Goal: Task Accomplishment & Management: Use online tool/utility

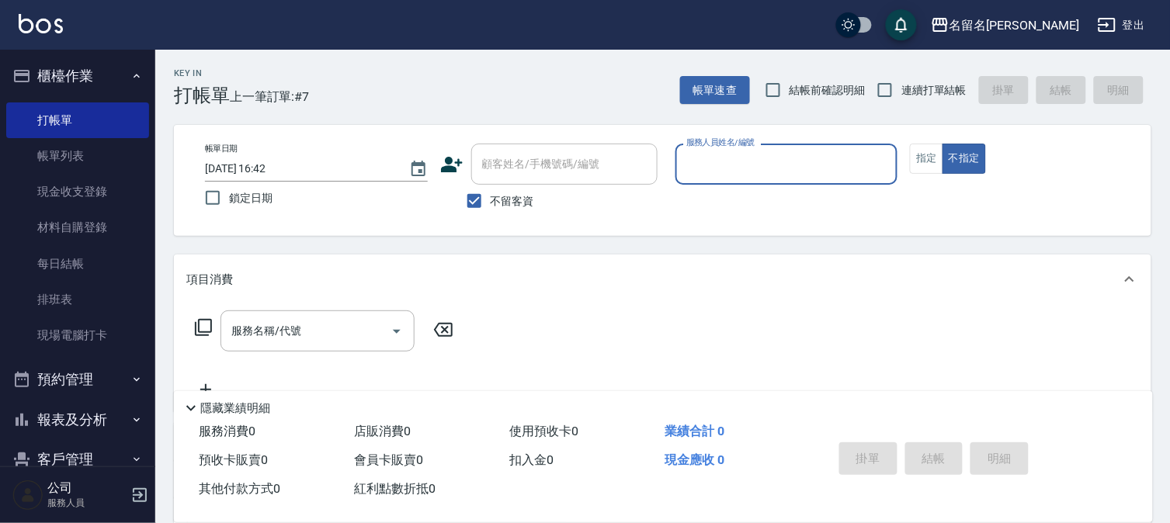
click at [754, 160] on input "服務人員姓名/編號" at bounding box center [786, 164] width 209 height 27
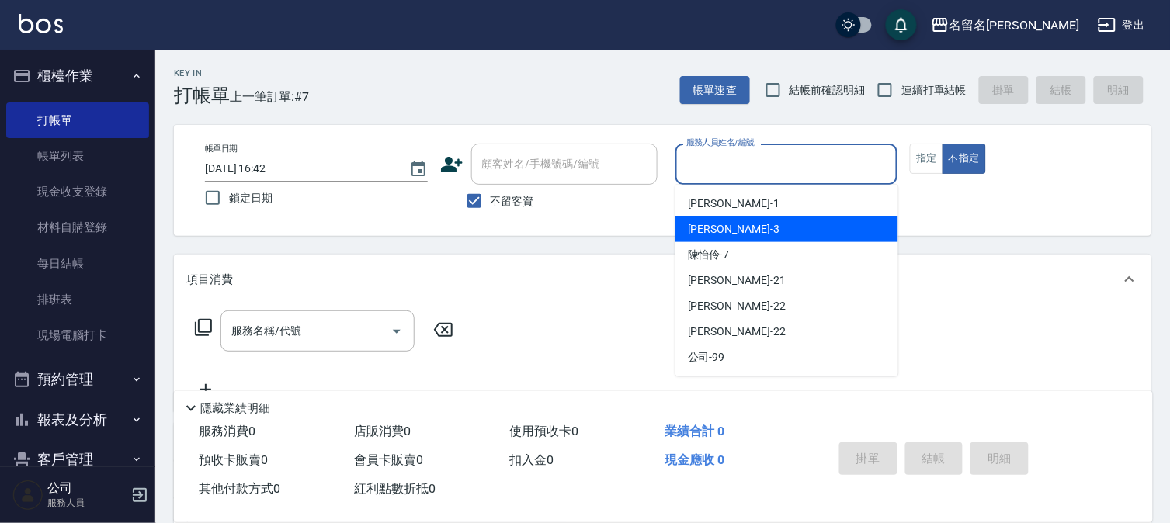
click at [724, 223] on div "李宛真 -3" at bounding box center [786, 230] width 223 height 26
type input "李宛真-3"
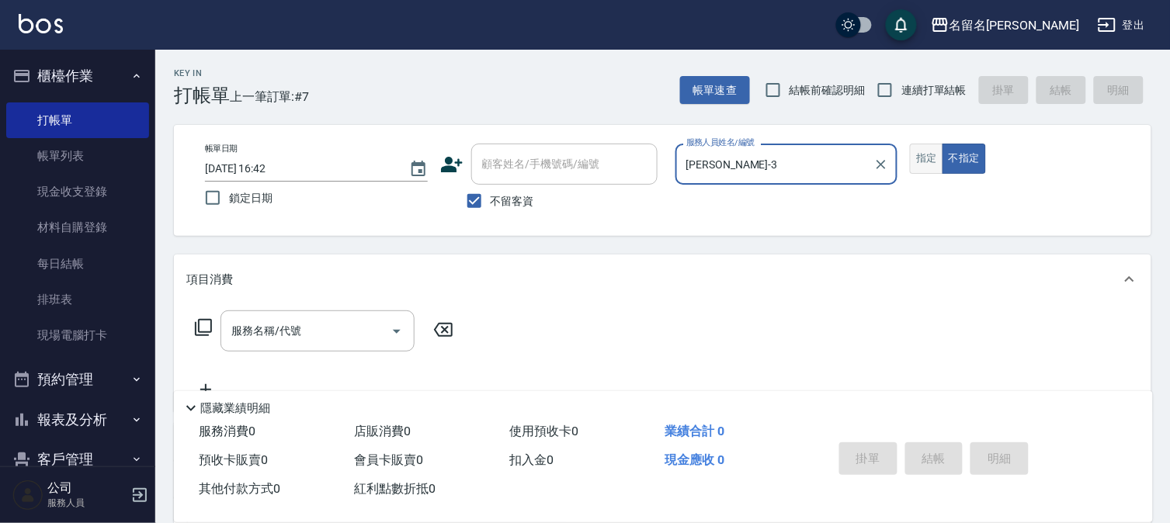
drag, startPoint x: 931, startPoint y: 158, endPoint x: 786, endPoint y: 176, distance: 146.3
click at [928, 158] on button "指定" at bounding box center [926, 159] width 33 height 30
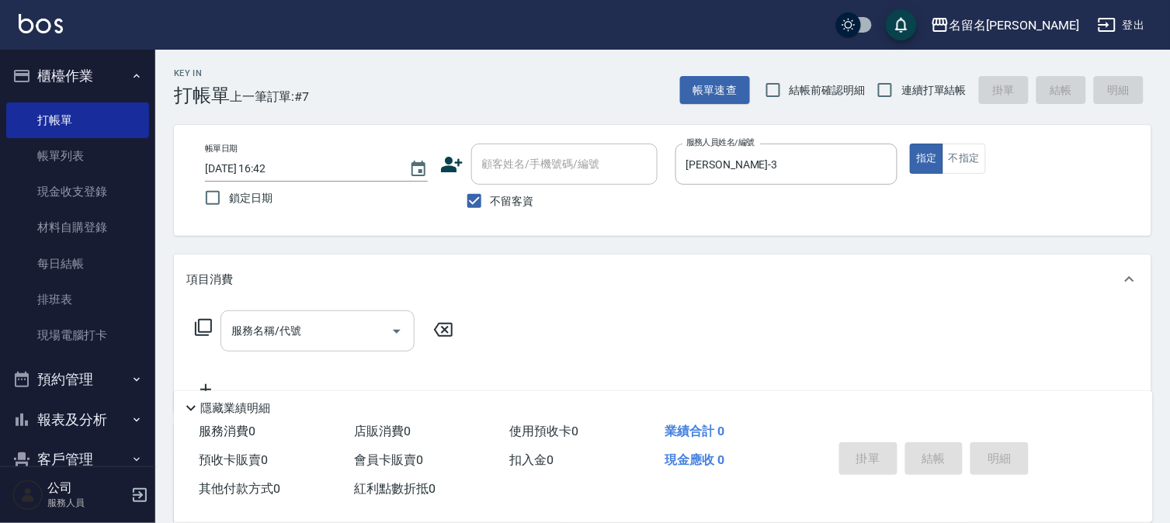
click at [290, 313] on div "服務名稱/代號" at bounding box center [317, 330] width 194 height 41
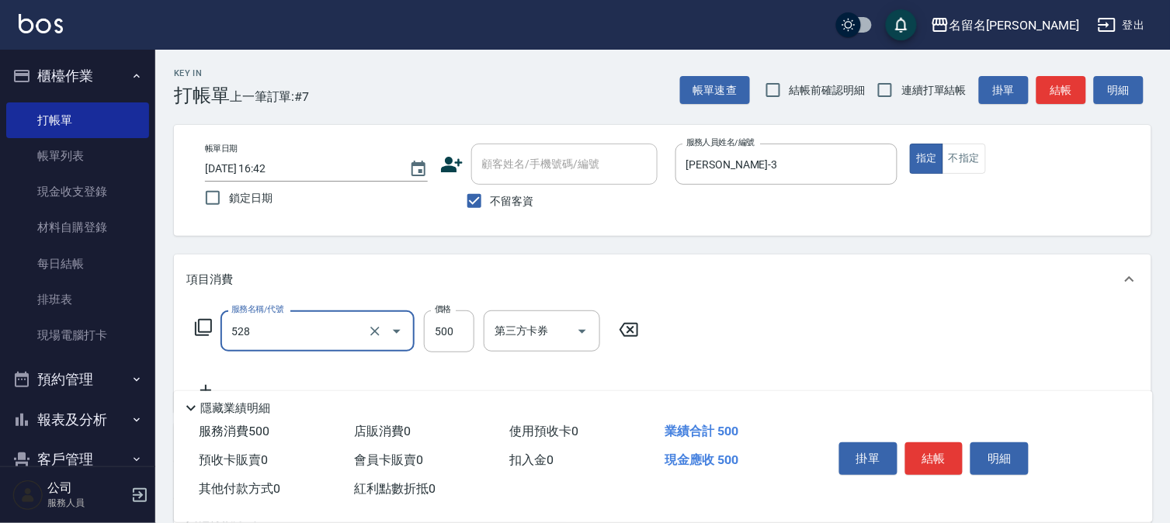
type input "頭皮養護B(528)"
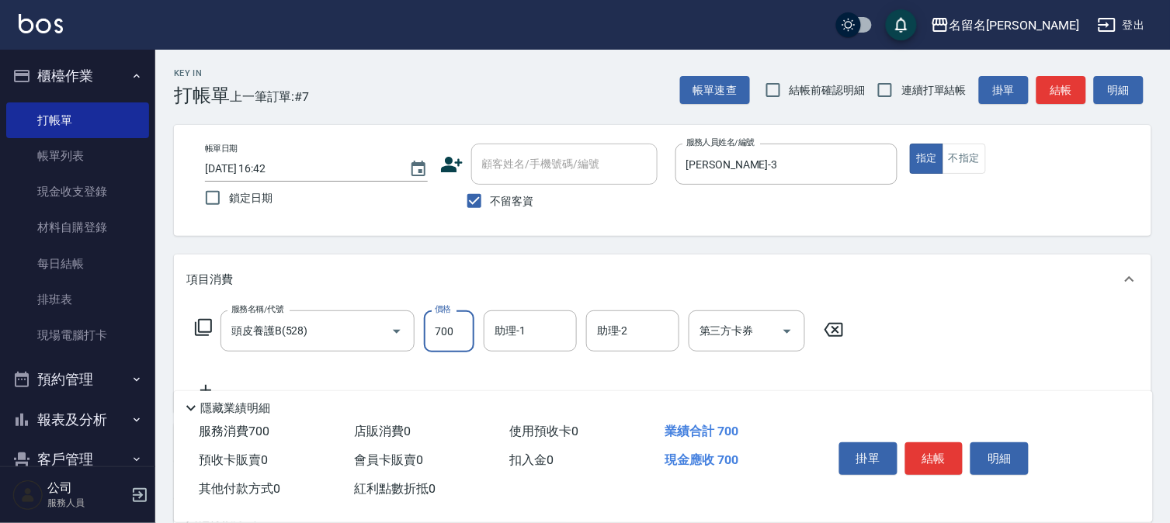
type input "700"
click at [544, 326] on input "助理-1" at bounding box center [530, 330] width 79 height 27
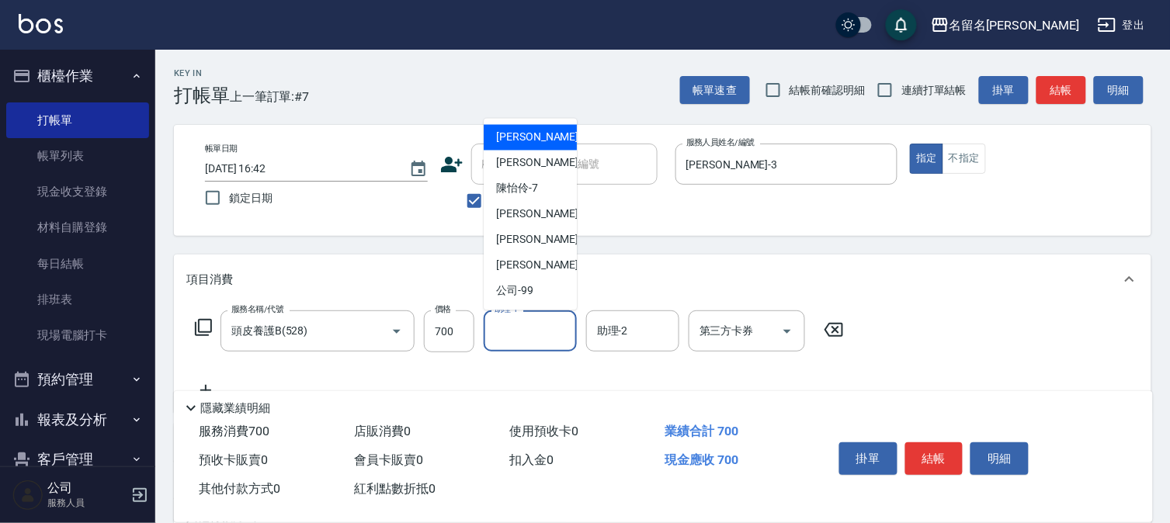
drag, startPoint x: 550, startPoint y: 317, endPoint x: 544, endPoint y: 163, distance: 153.8
click at [544, 163] on div "李宛真 -3" at bounding box center [530, 164] width 93 height 26
type input "李宛真-3"
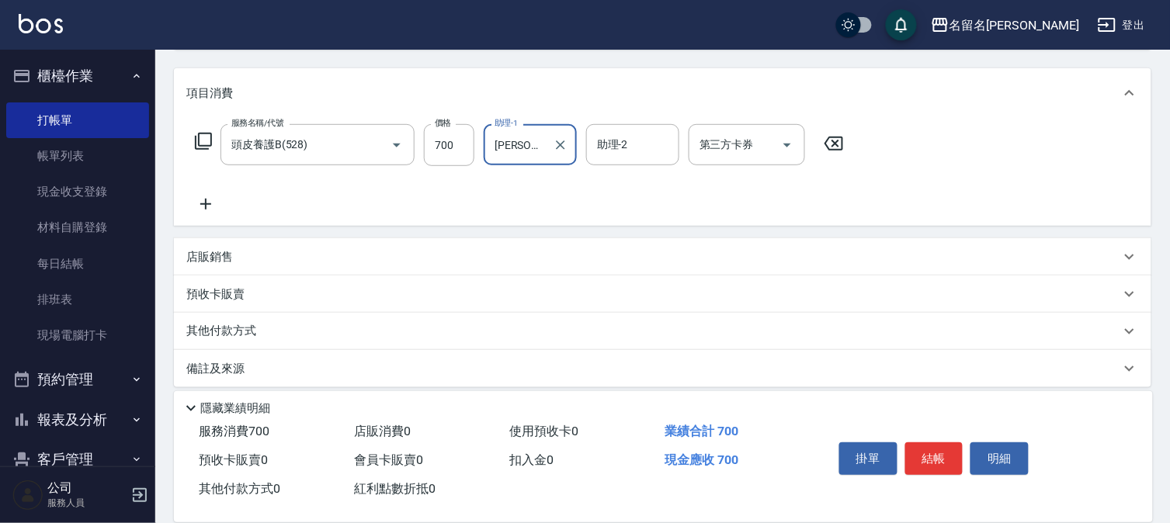
scroll to position [197, 0]
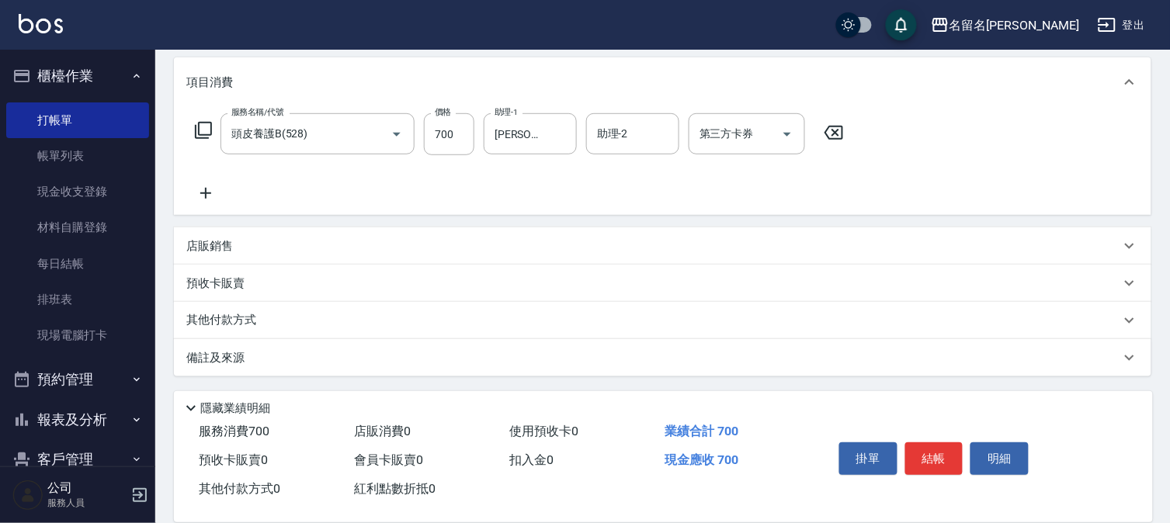
click at [206, 187] on icon at bounding box center [205, 193] width 39 height 19
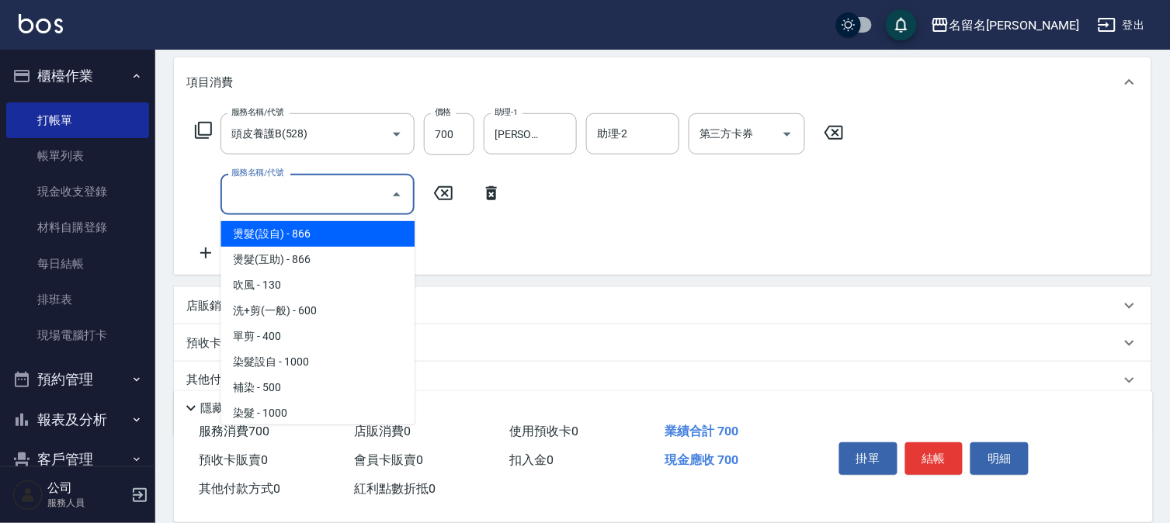
click at [234, 189] on input "服務名稱/代號" at bounding box center [305, 194] width 157 height 27
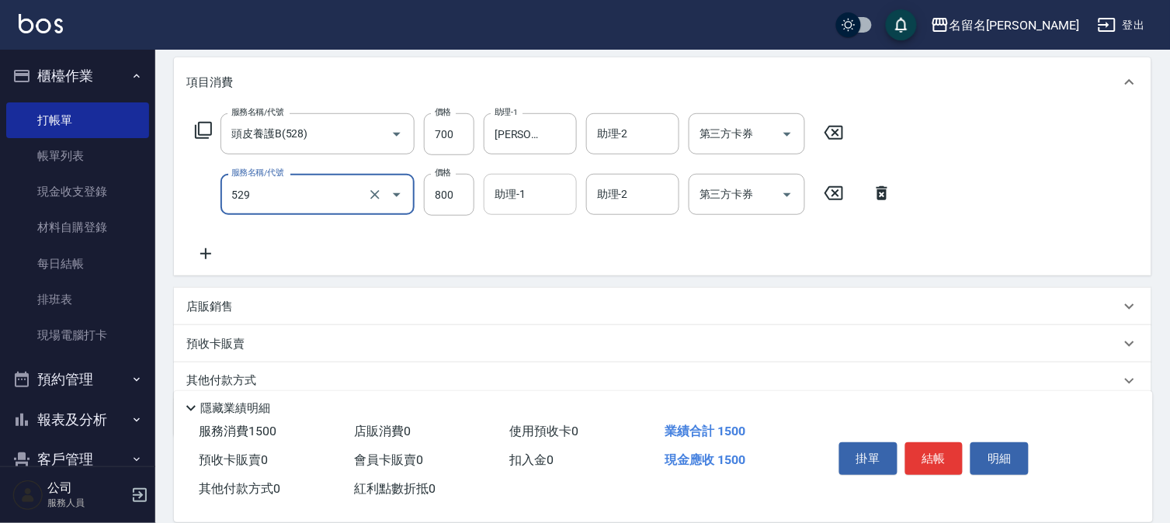
type input "頭皮養護C(529)"
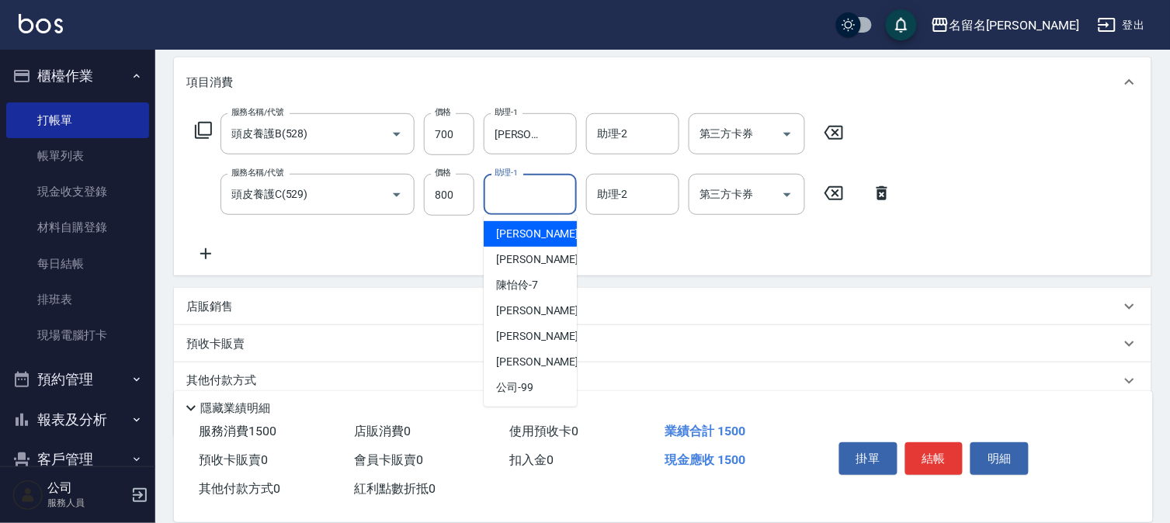
drag, startPoint x: 539, startPoint y: 190, endPoint x: 521, endPoint y: 238, distance: 50.6
click at [538, 191] on input "助理-1" at bounding box center [530, 194] width 79 height 27
click at [525, 251] on span "李宛真 -3" at bounding box center [542, 259] width 92 height 16
type input "李宛真-3"
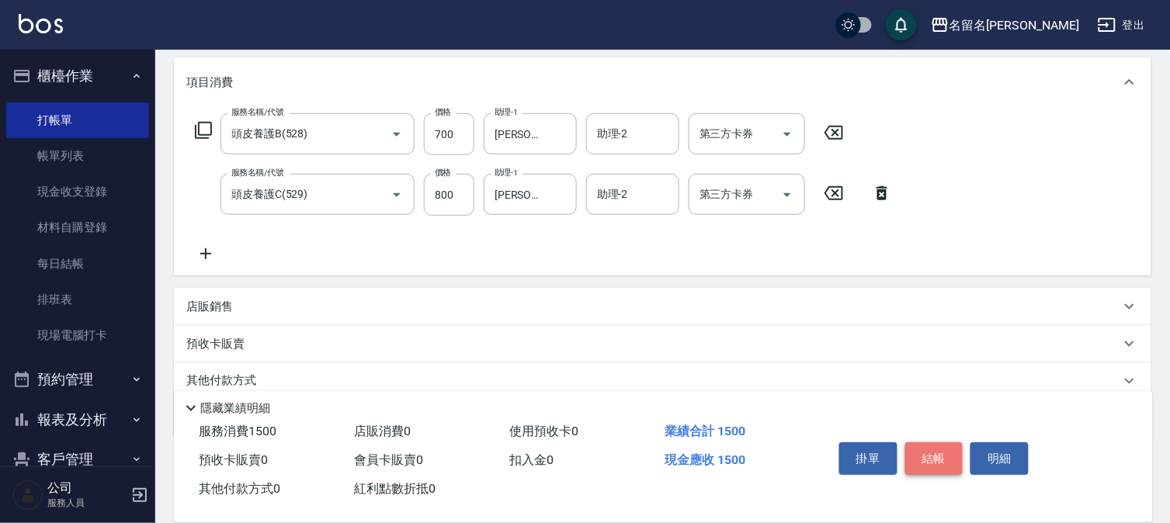
click at [928, 453] on button "結帳" at bounding box center [934, 458] width 58 height 33
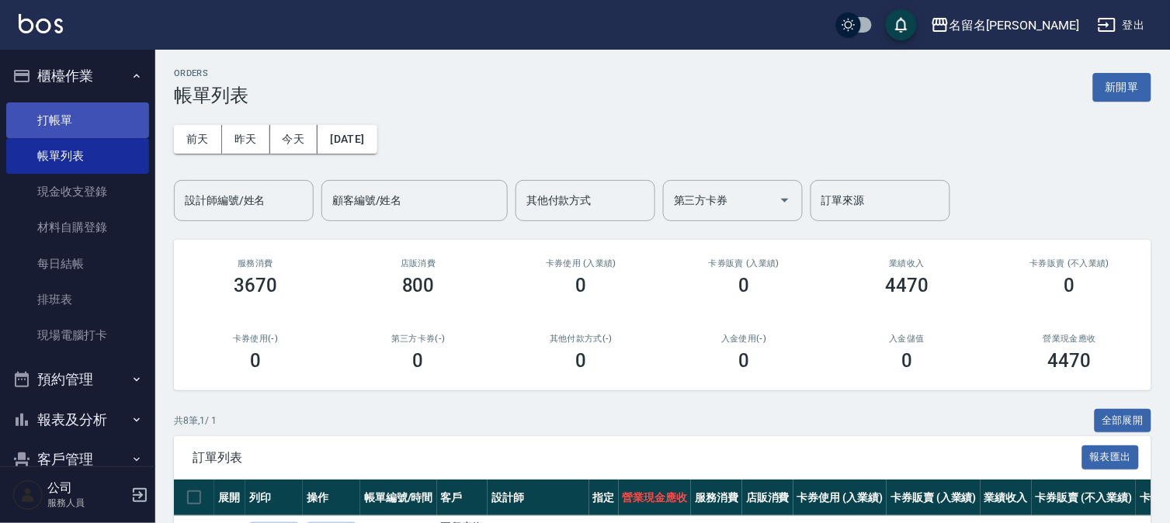
drag, startPoint x: 49, startPoint y: 114, endPoint x: 75, endPoint y: 113, distance: 25.7
click at [48, 114] on link "打帳單" at bounding box center [77, 120] width 143 height 36
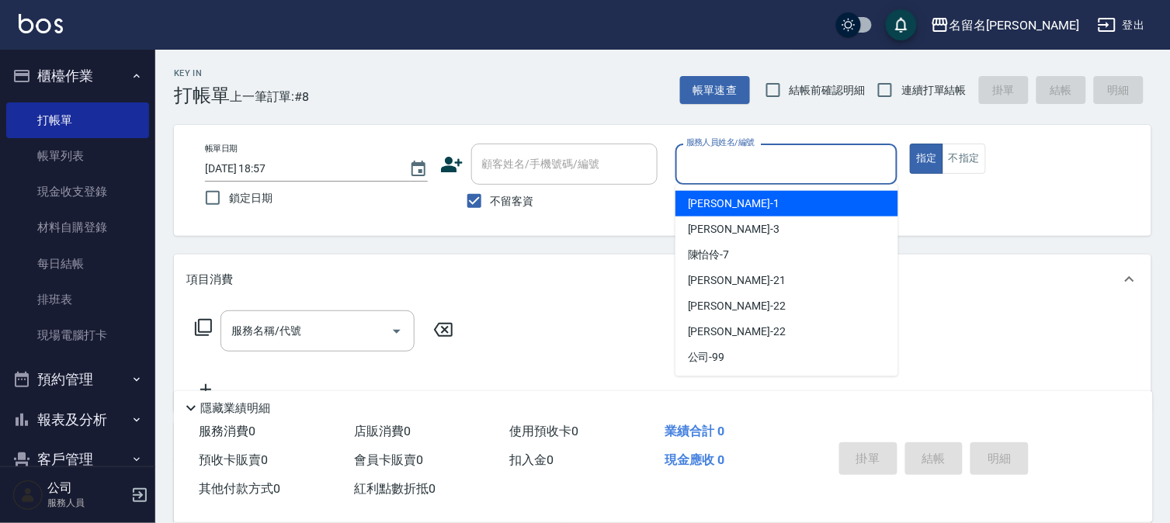
click at [779, 165] on input "服務人員姓名/編號" at bounding box center [786, 164] width 209 height 27
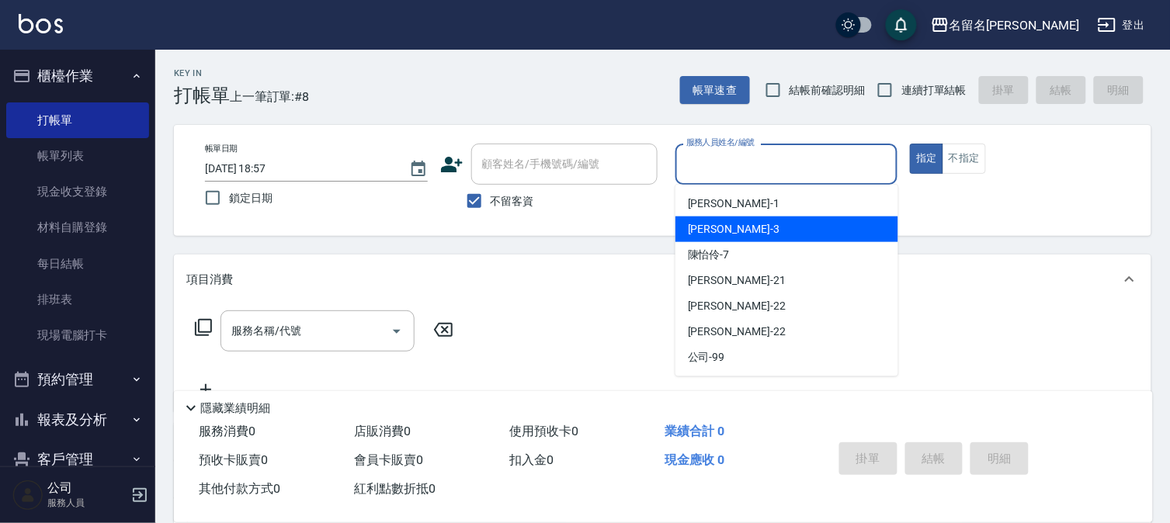
drag, startPoint x: 741, startPoint y: 222, endPoint x: 779, endPoint y: 210, distance: 40.5
click at [744, 225] on div "李宛真 -3" at bounding box center [786, 230] width 223 height 26
type input "李宛真-3"
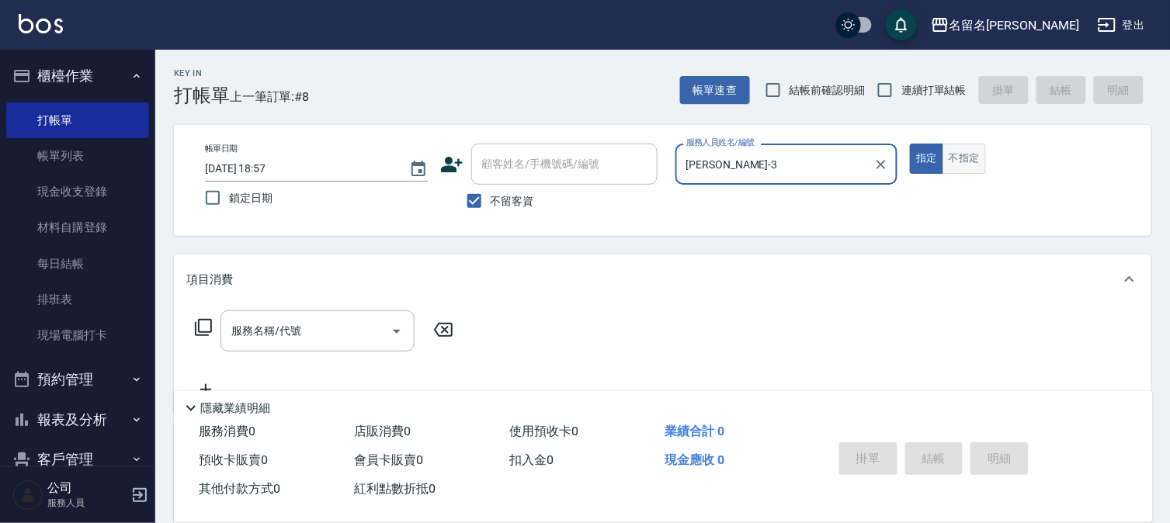
drag, startPoint x: 958, startPoint y: 163, endPoint x: 935, endPoint y: 171, distance: 23.8
click at [957, 165] on button "不指定" at bounding box center [963, 159] width 43 height 30
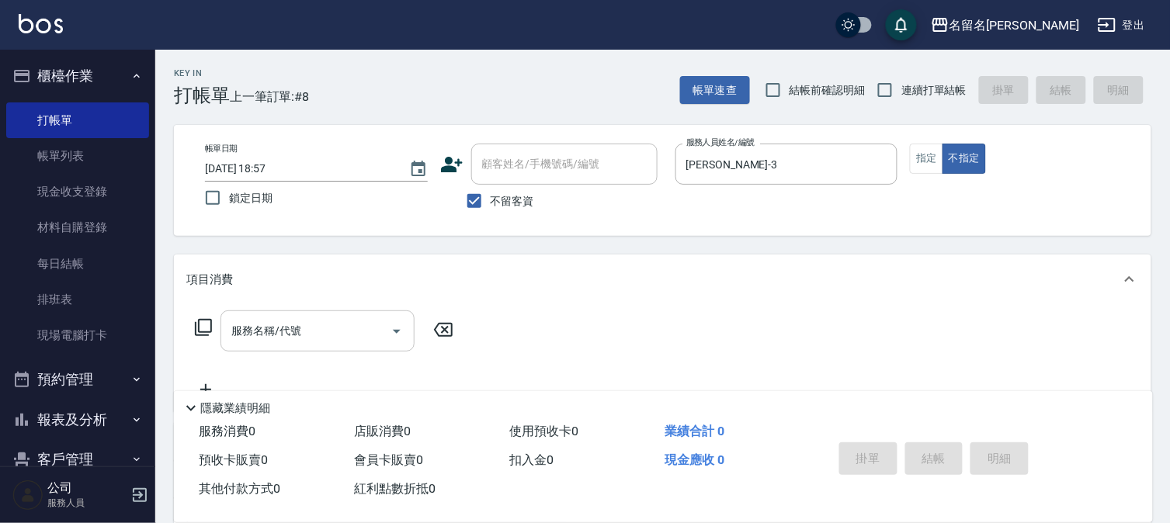
drag, startPoint x: 342, startPoint y: 331, endPoint x: 345, endPoint y: 313, distance: 18.1
click at [342, 330] on input "服務名稱/代號" at bounding box center [305, 330] width 157 height 27
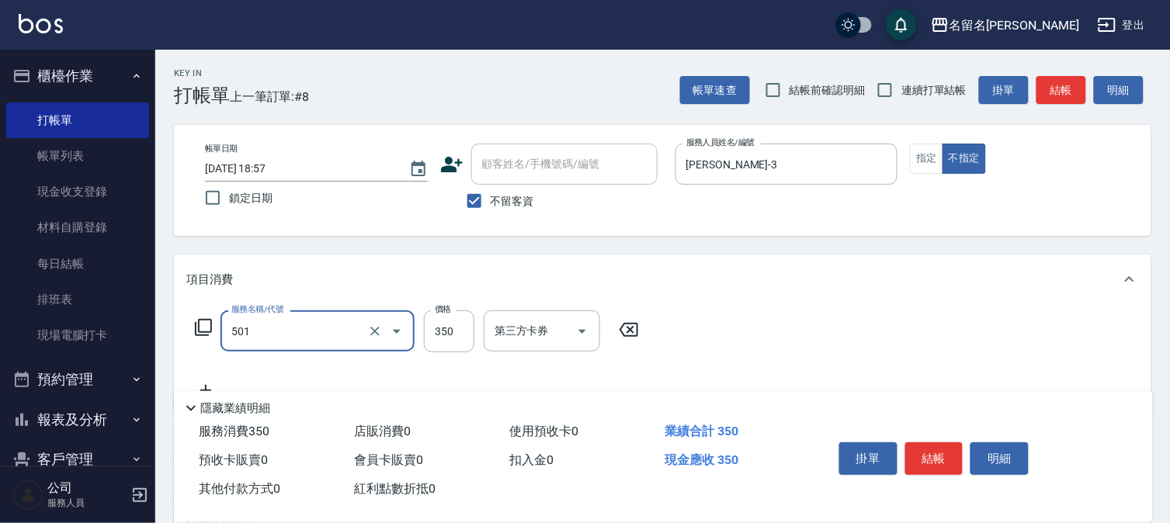
type input "P.S洗髮(501)"
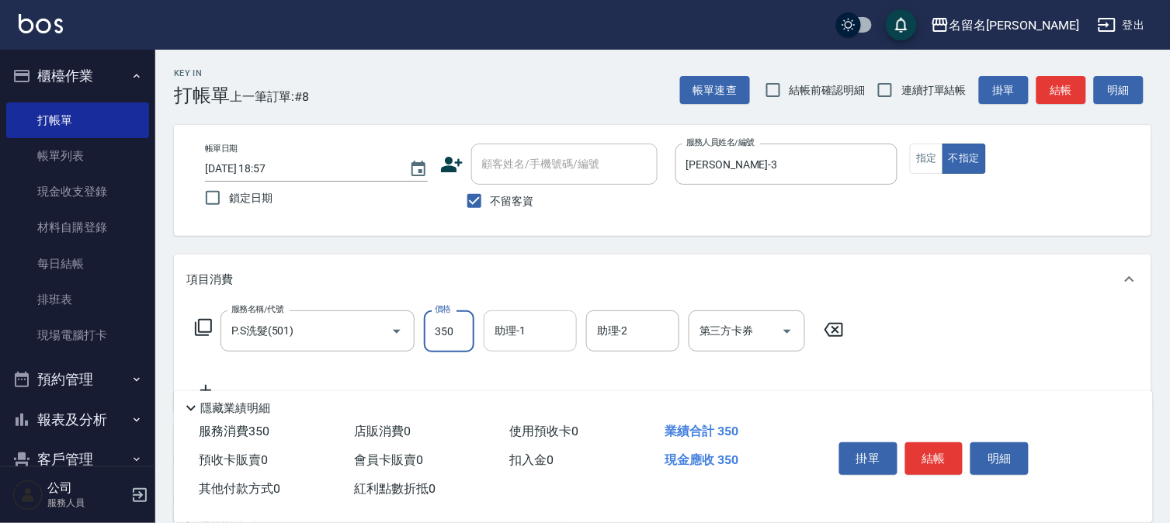
drag, startPoint x: 537, startPoint y: 330, endPoint x: 544, endPoint y: 326, distance: 8.0
click at [544, 326] on input "助理-1" at bounding box center [530, 330] width 79 height 27
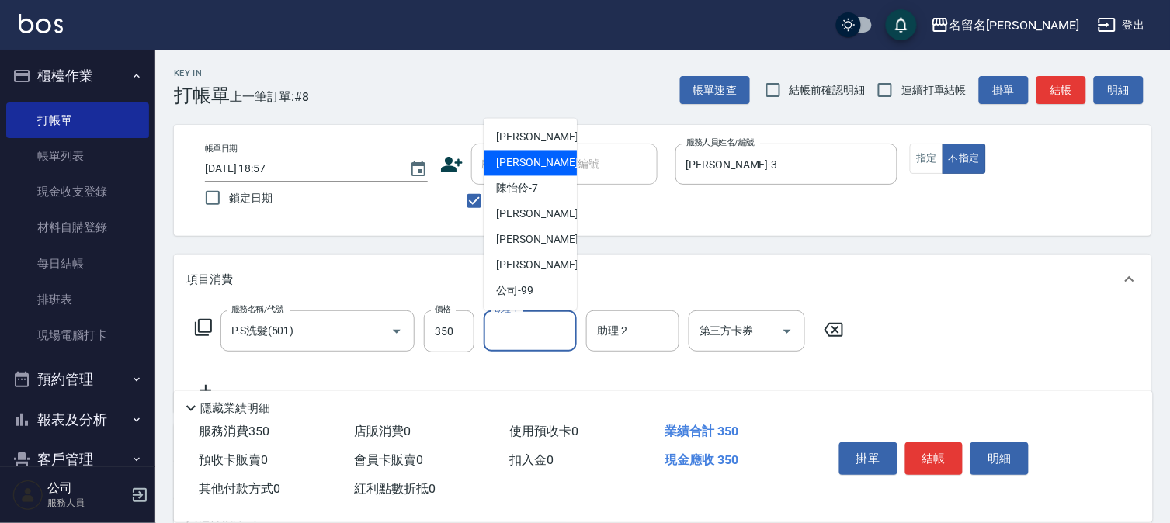
click at [539, 169] on span "李宛真 -3" at bounding box center [542, 163] width 92 height 16
type input "李宛真-3"
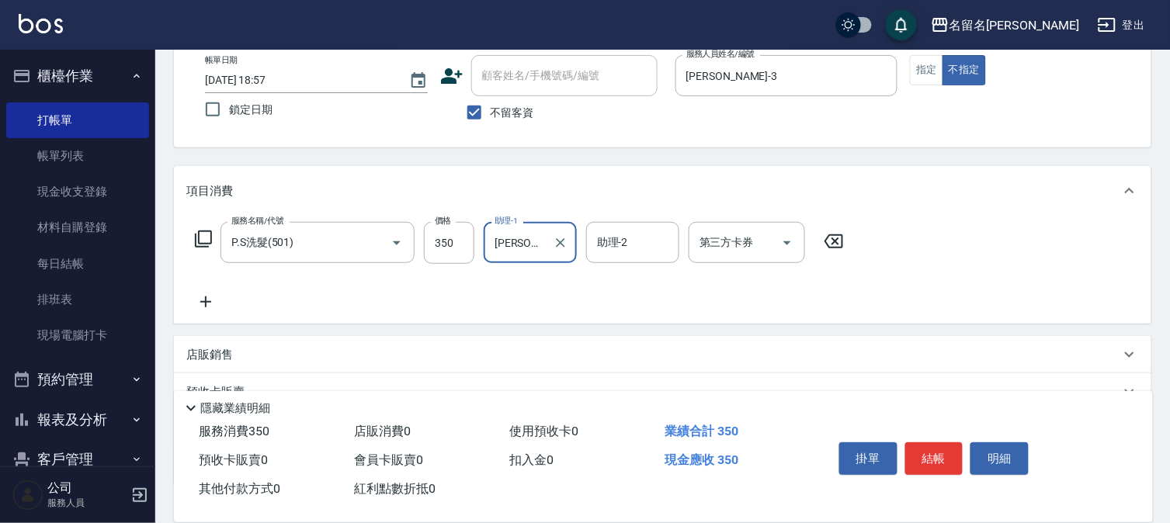
scroll to position [197, 0]
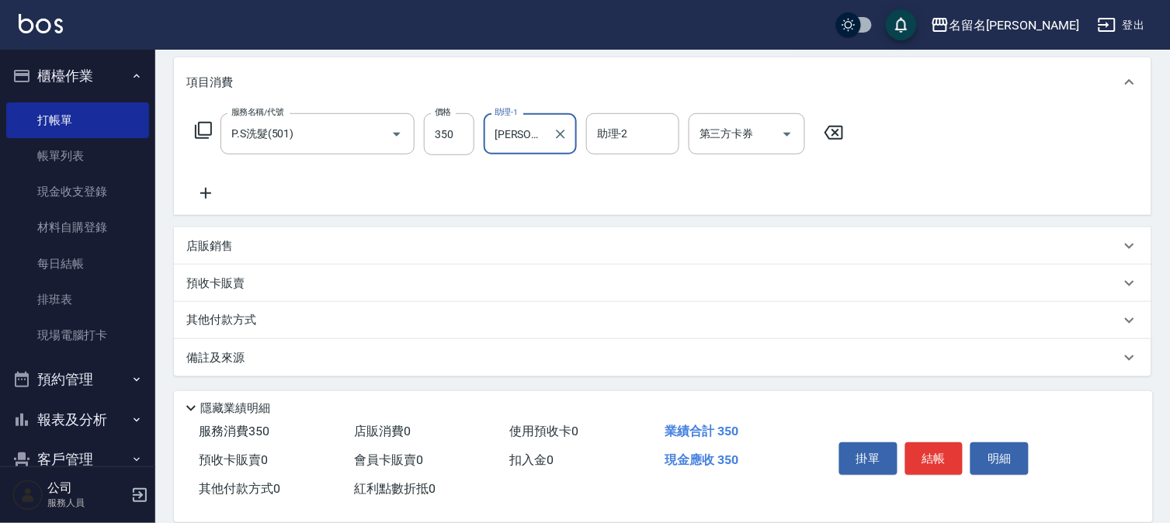
click at [210, 190] on icon at bounding box center [205, 193] width 39 height 19
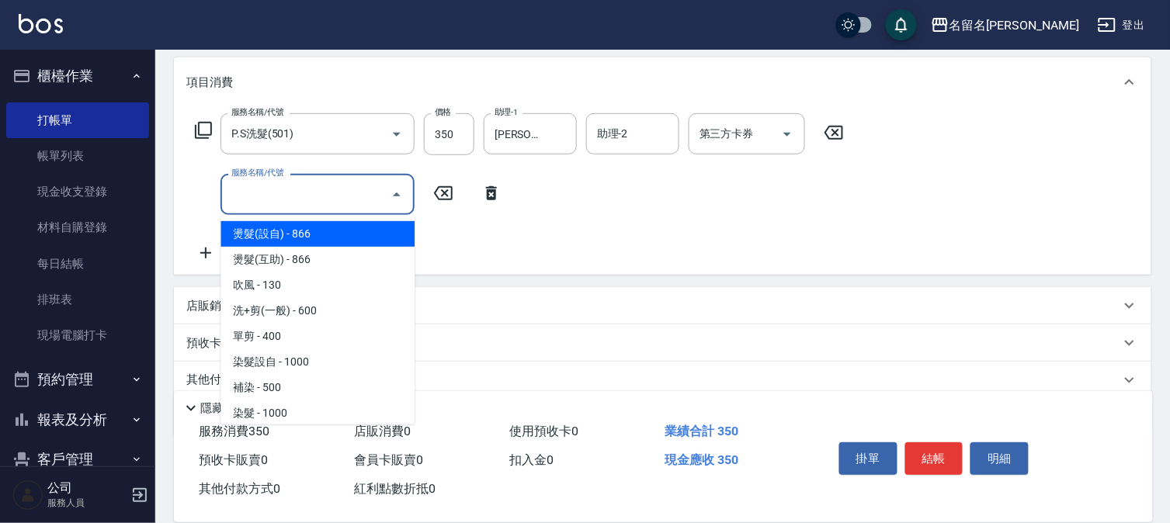
click at [242, 199] on input "服務名稱/代號" at bounding box center [305, 194] width 157 height 27
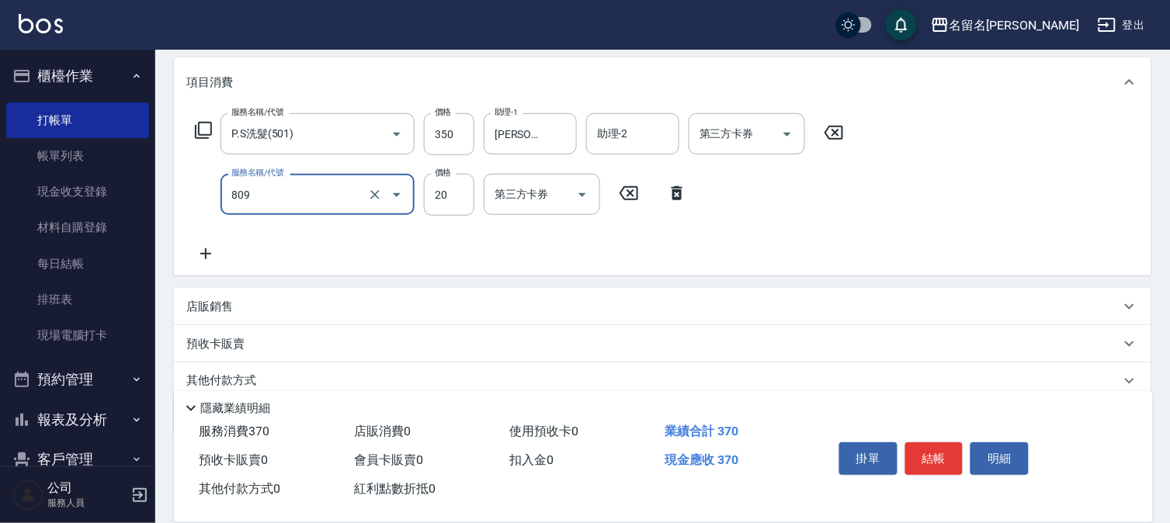
type input "潤絲(809)"
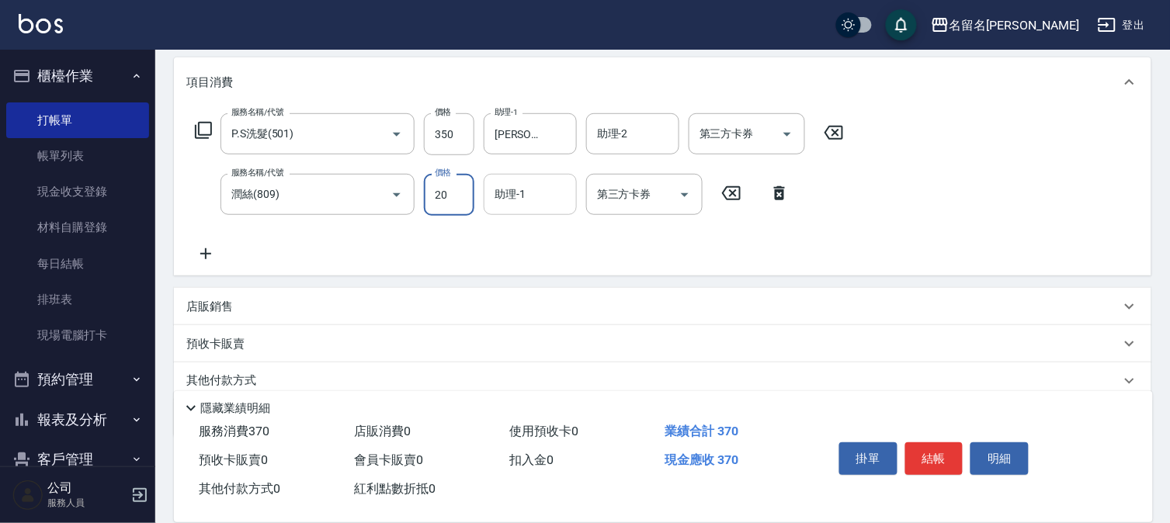
click at [529, 192] on input "助理-1" at bounding box center [530, 194] width 79 height 27
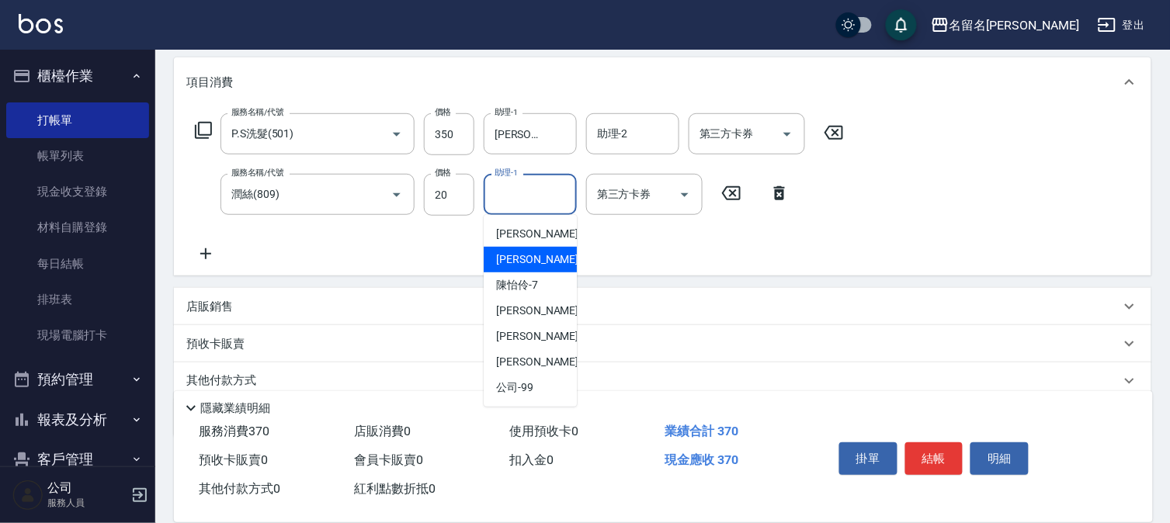
drag, startPoint x: 508, startPoint y: 248, endPoint x: 506, endPoint y: 236, distance: 12.6
click at [509, 248] on div "李宛真 -3" at bounding box center [530, 260] width 93 height 26
type input "李宛真-3"
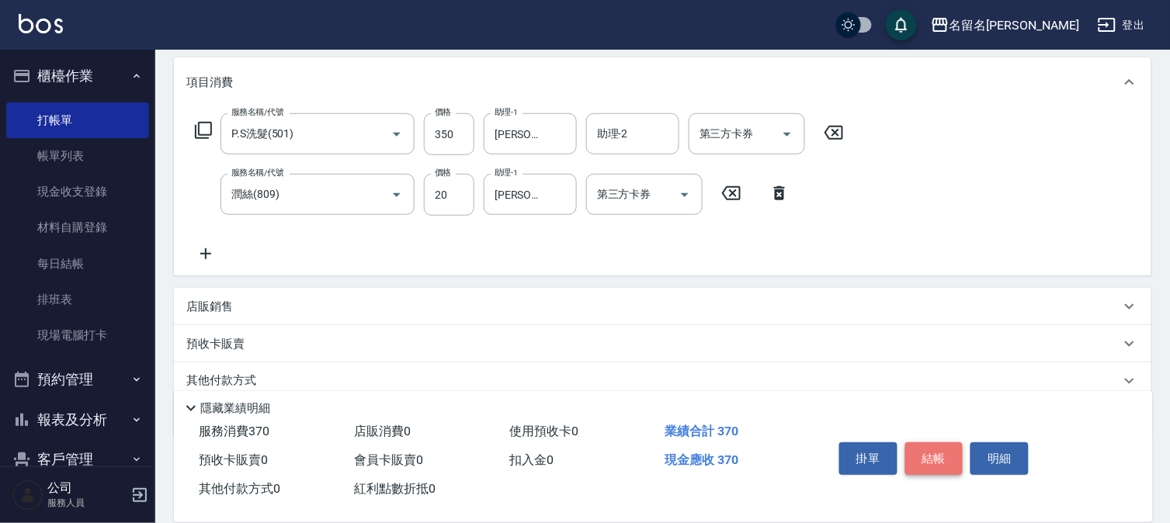
click at [948, 466] on button "結帳" at bounding box center [934, 458] width 58 height 33
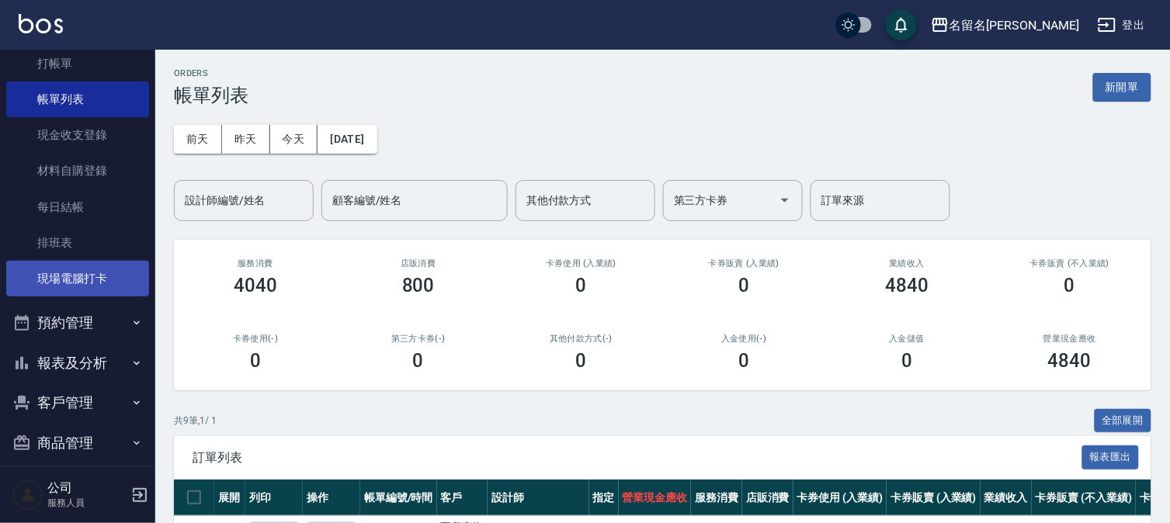
scroll to position [71, 0]
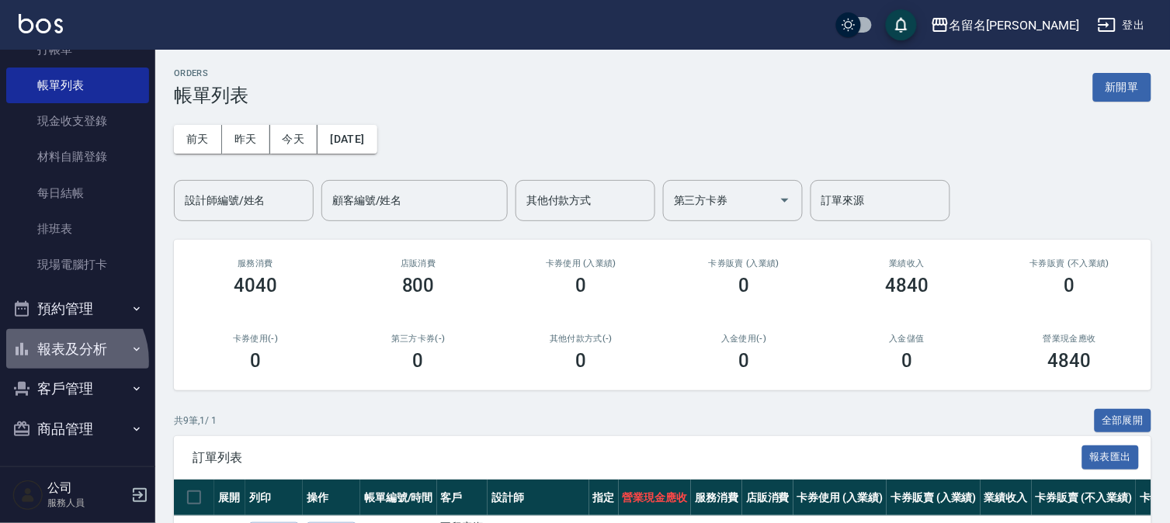
drag, startPoint x: 64, startPoint y: 361, endPoint x: 75, endPoint y: 369, distance: 13.4
click at [65, 359] on button "報表及分析" at bounding box center [77, 349] width 143 height 40
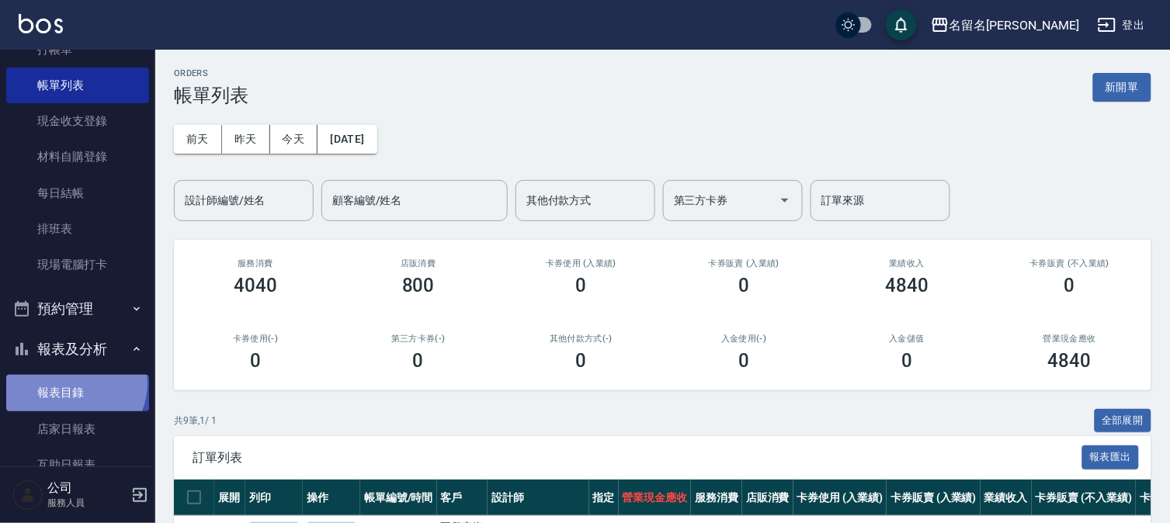
click at [71, 383] on link "報表目錄" at bounding box center [77, 393] width 143 height 36
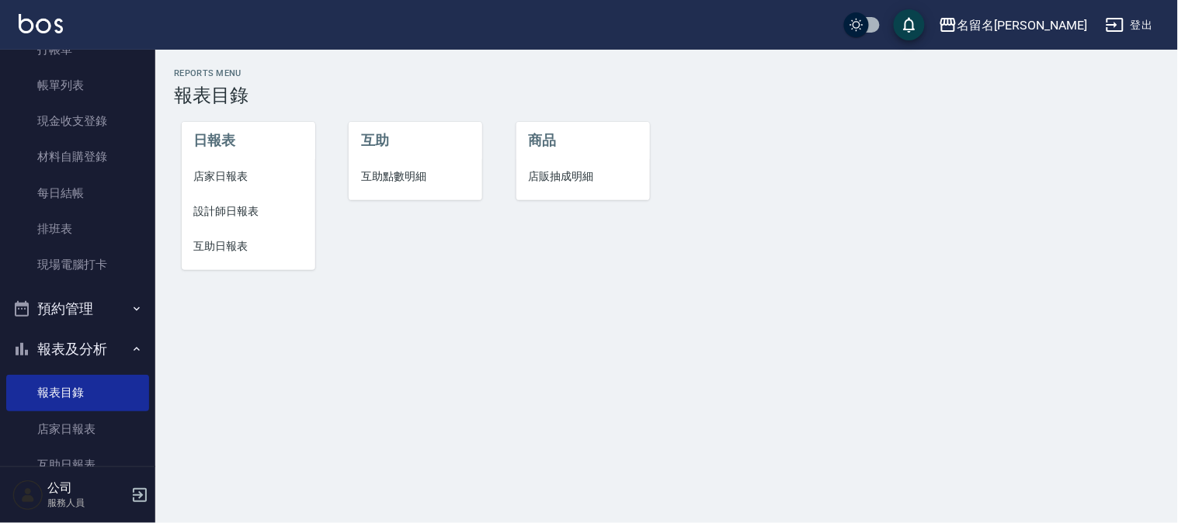
click at [220, 176] on span "店家日報表" at bounding box center [248, 176] width 109 height 16
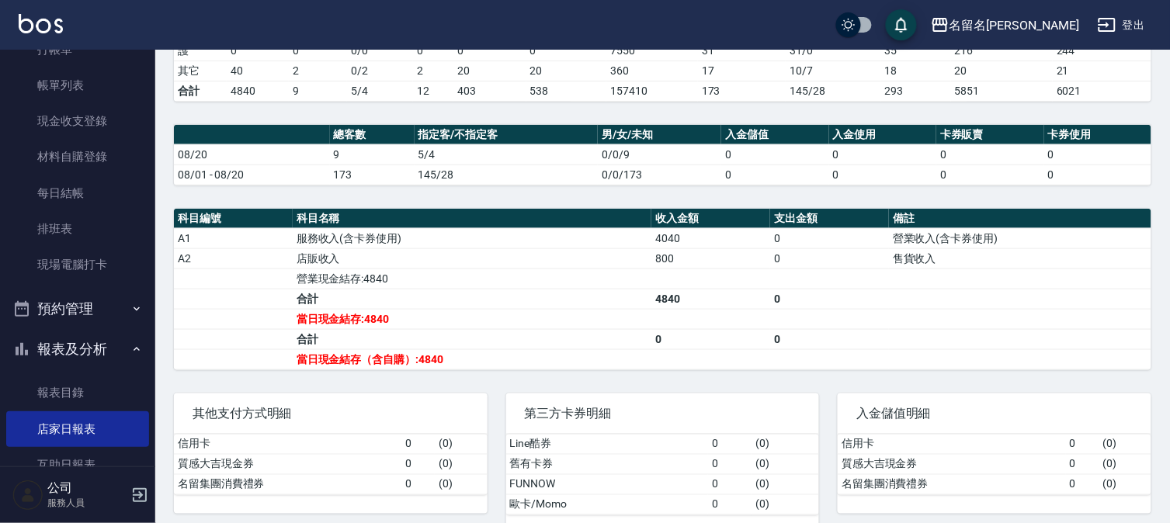
scroll to position [345, 0]
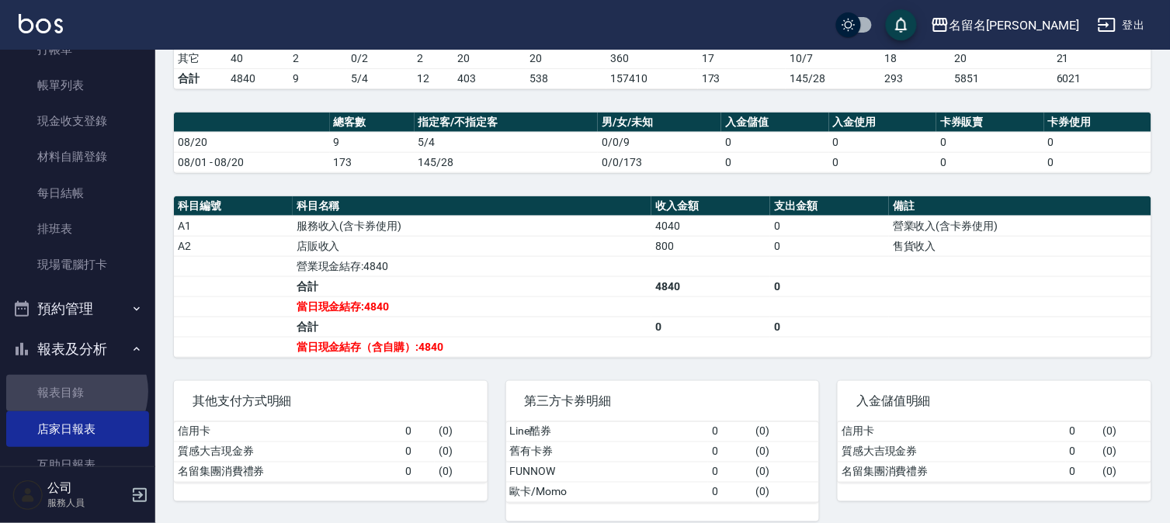
drag, startPoint x: 75, startPoint y: 391, endPoint x: 136, endPoint y: 314, distance: 98.4
click at [75, 389] on link "報表目錄" at bounding box center [77, 393] width 143 height 36
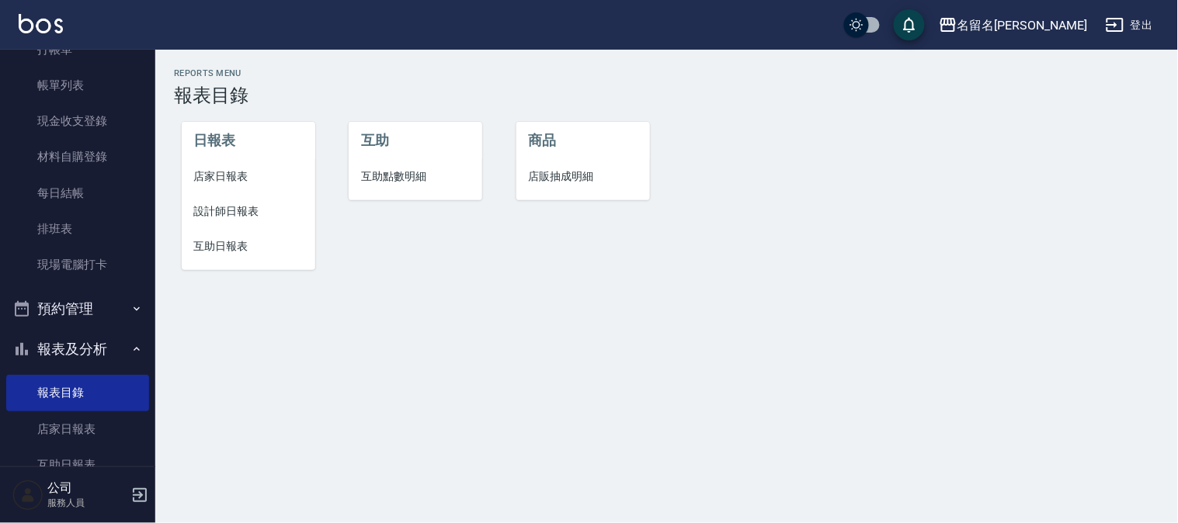
click at [211, 202] on li "設計師日報表" at bounding box center [249, 211] width 134 height 35
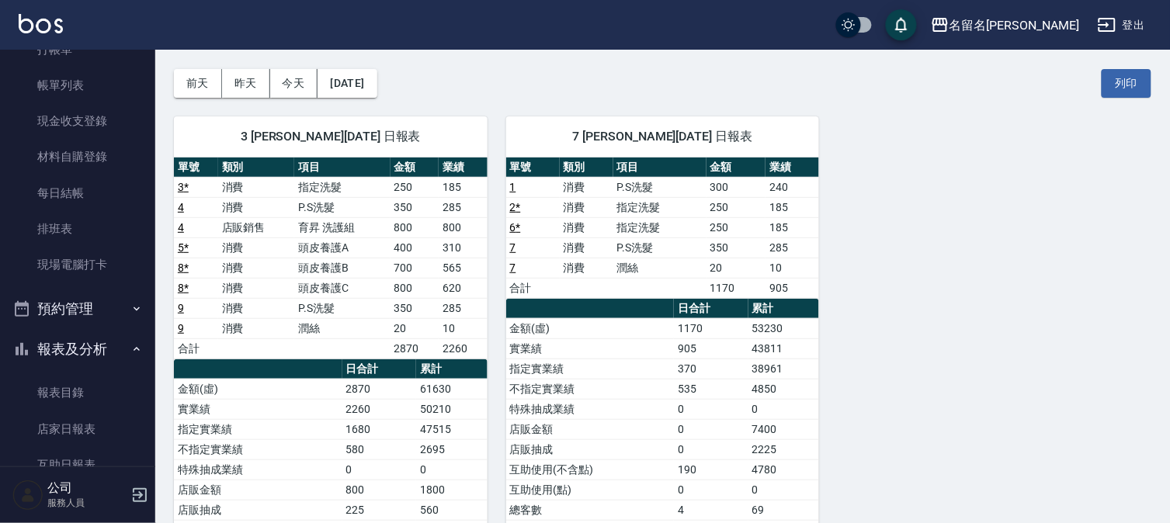
scroll to position [86, 0]
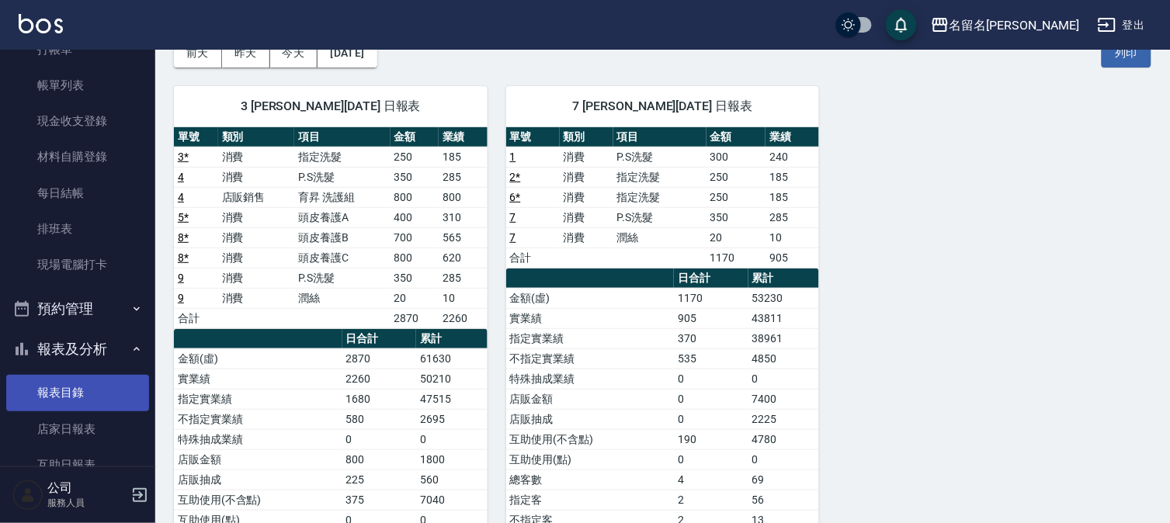
click at [47, 397] on link "報表目錄" at bounding box center [77, 393] width 143 height 36
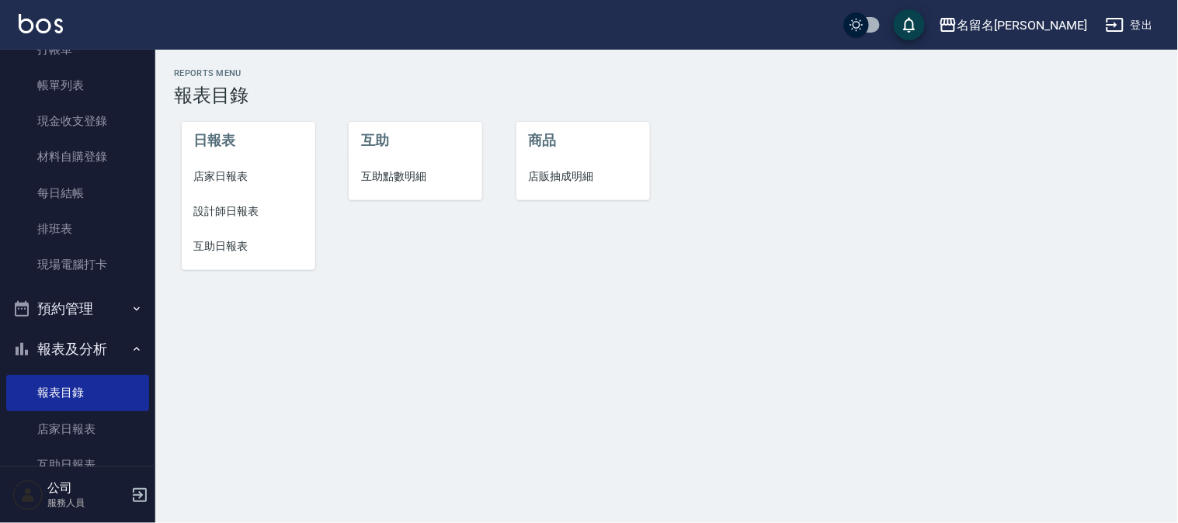
click at [204, 244] on span "互助日報表" at bounding box center [248, 246] width 109 height 16
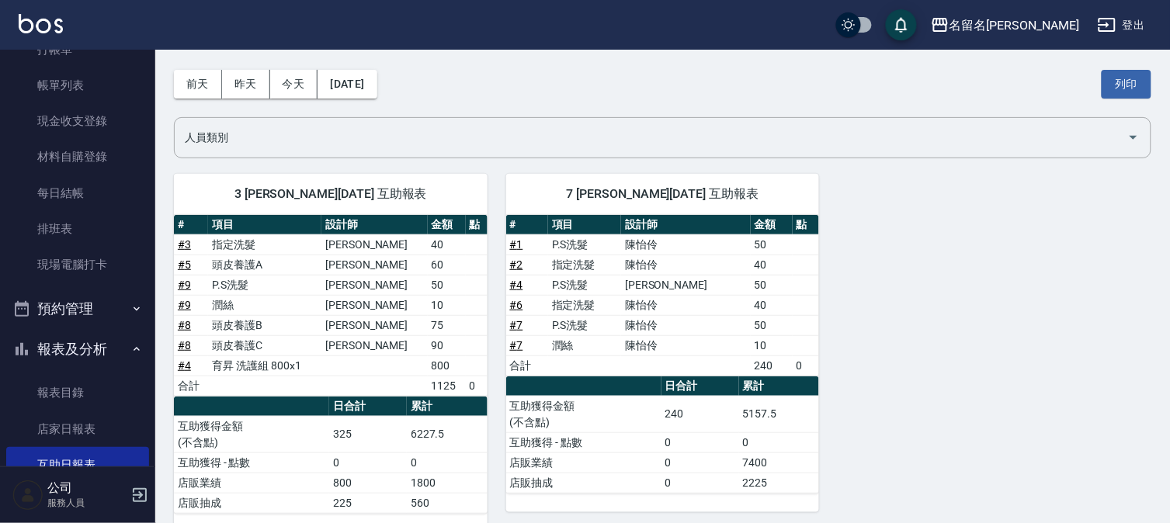
scroll to position [83, 0]
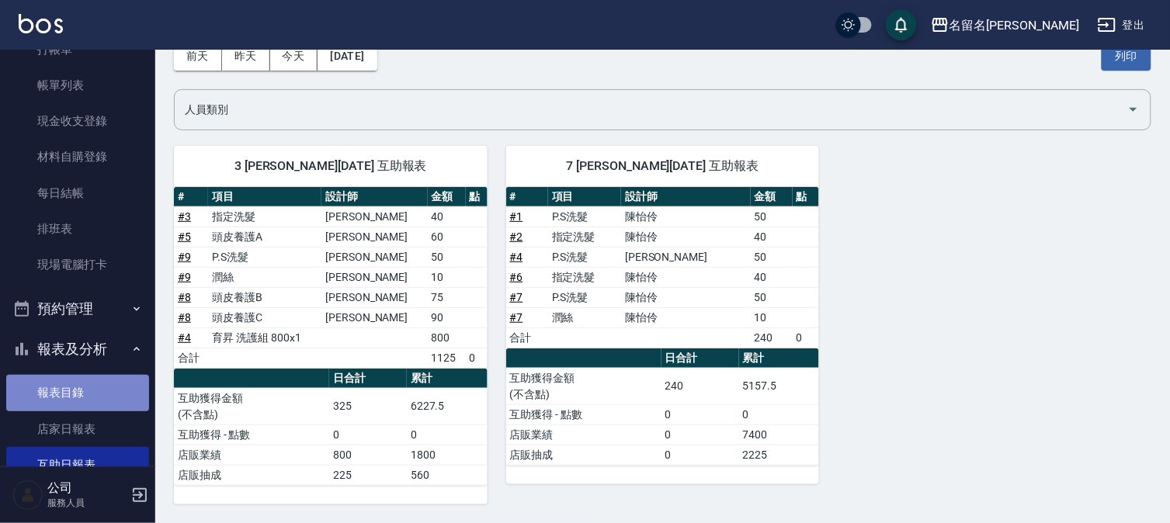
click at [93, 387] on link "報表目錄" at bounding box center [77, 393] width 143 height 36
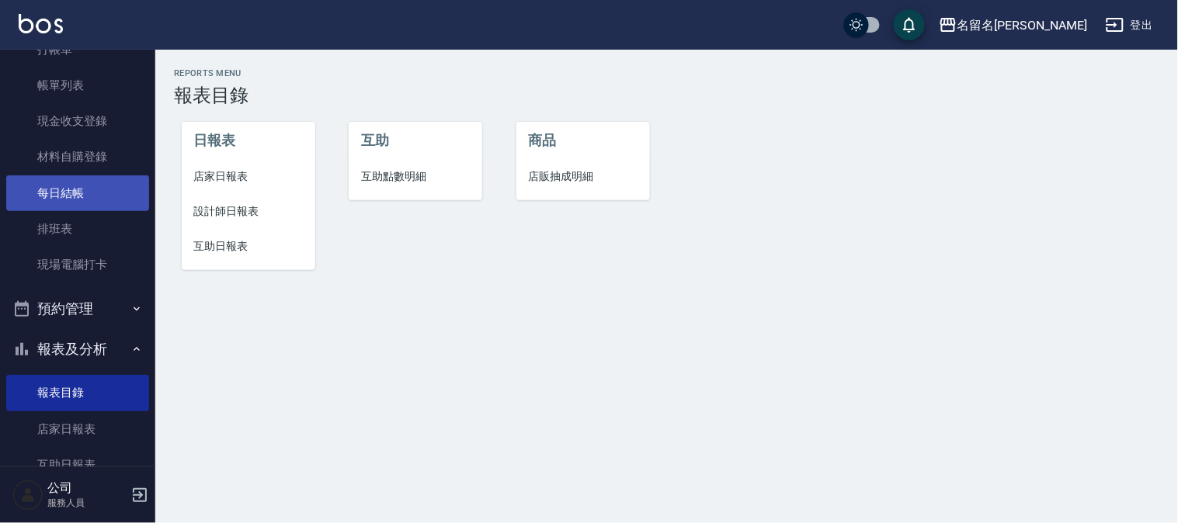
click at [82, 192] on link "每日結帳" at bounding box center [77, 193] width 143 height 36
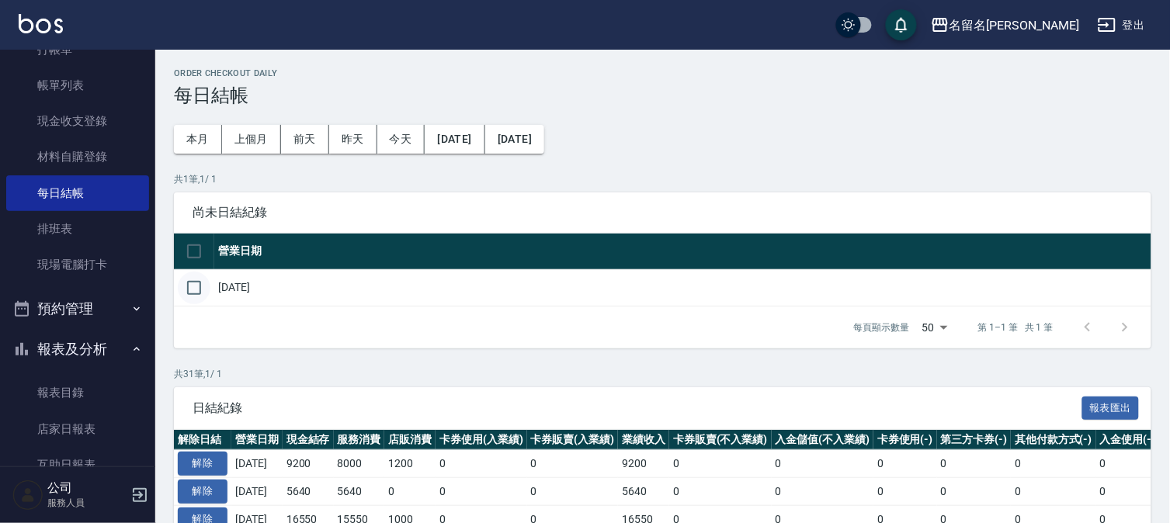
click at [190, 284] on input "checkbox" at bounding box center [194, 288] width 33 height 33
checkbox input "true"
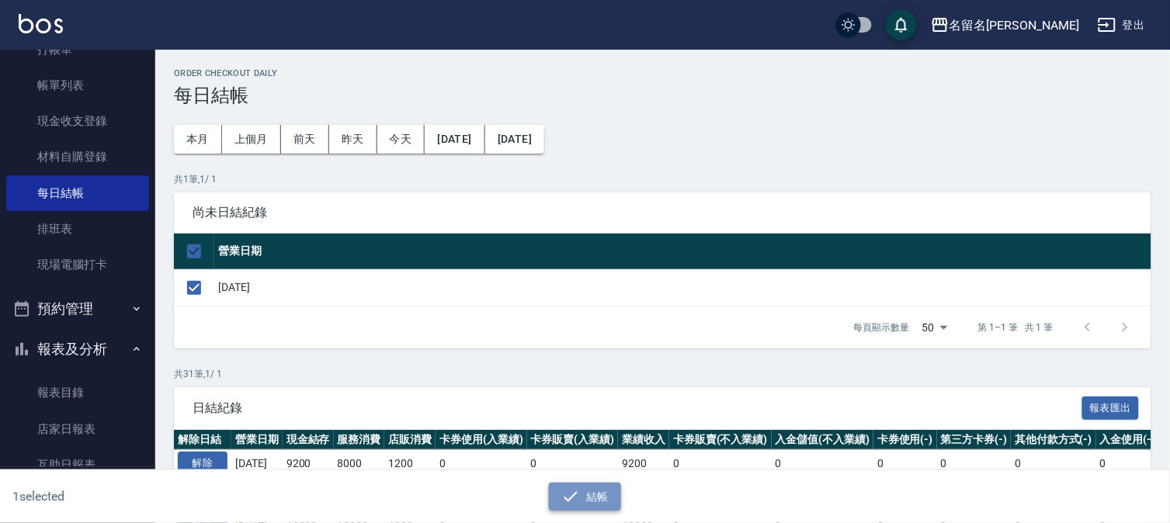
click at [559, 494] on button "結帳" at bounding box center [585, 497] width 72 height 29
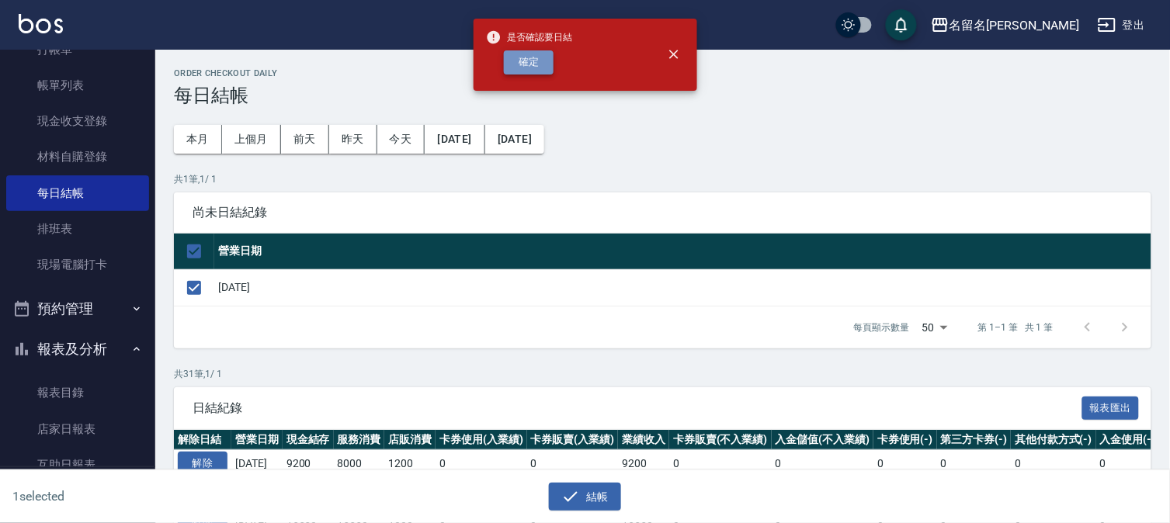
click at [533, 57] on button "確定" at bounding box center [529, 62] width 50 height 24
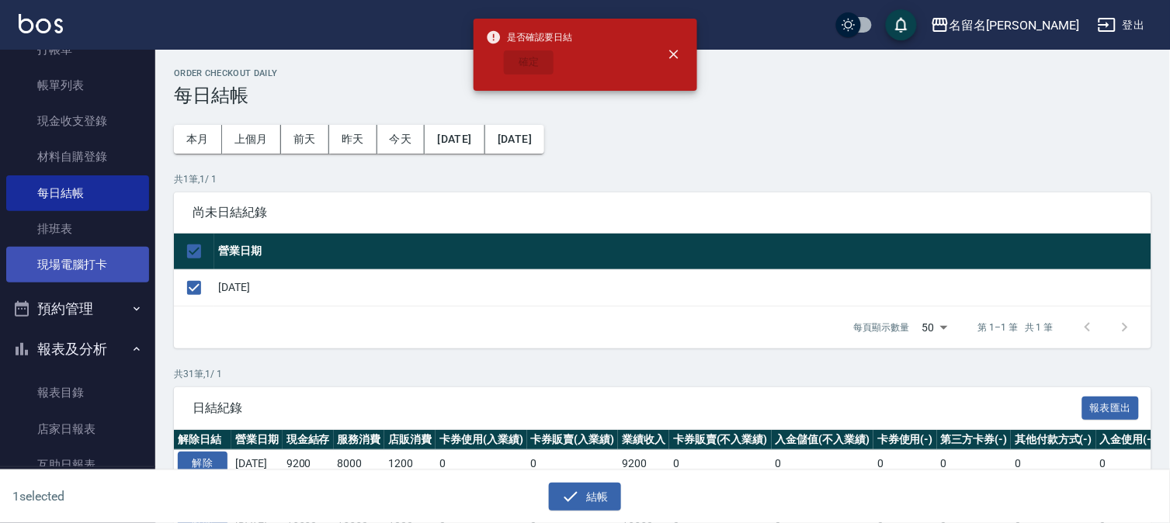
checkbox input "false"
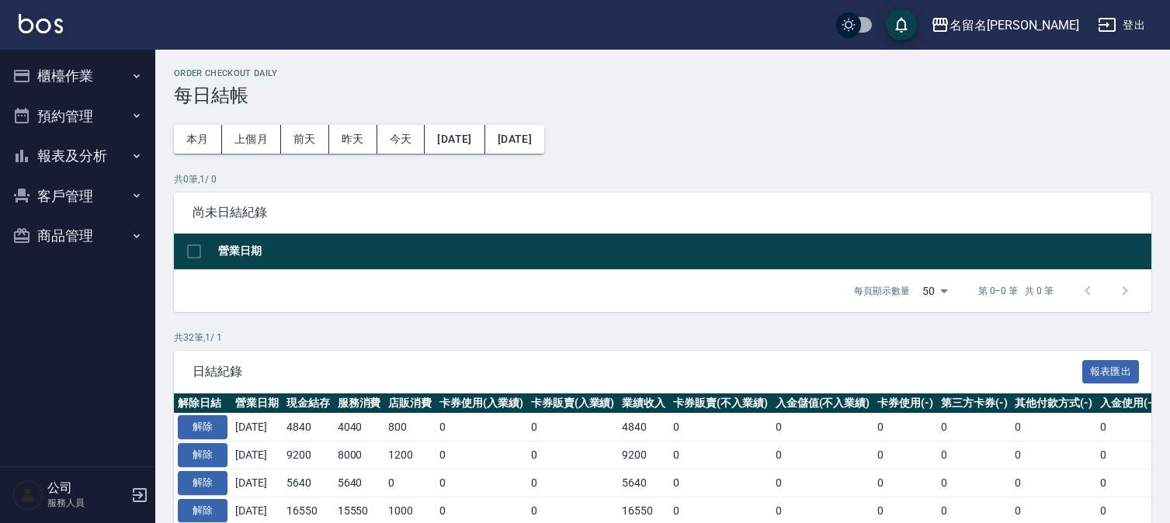
click at [99, 157] on button "報表及分析" at bounding box center [77, 156] width 143 height 40
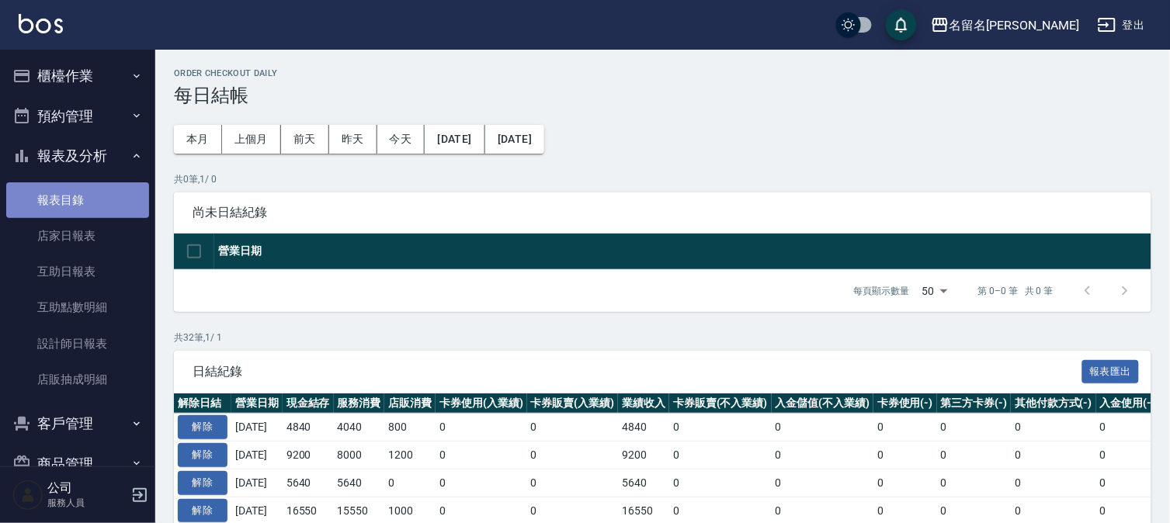
click at [85, 198] on link "報表目錄" at bounding box center [77, 200] width 143 height 36
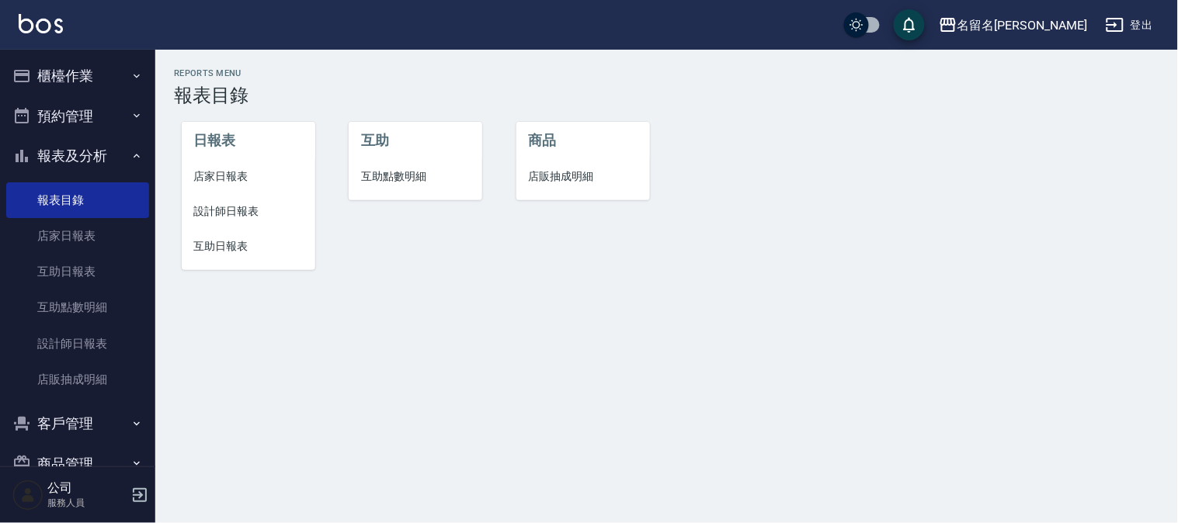
click at [243, 173] on span "店家日報表" at bounding box center [248, 176] width 109 height 16
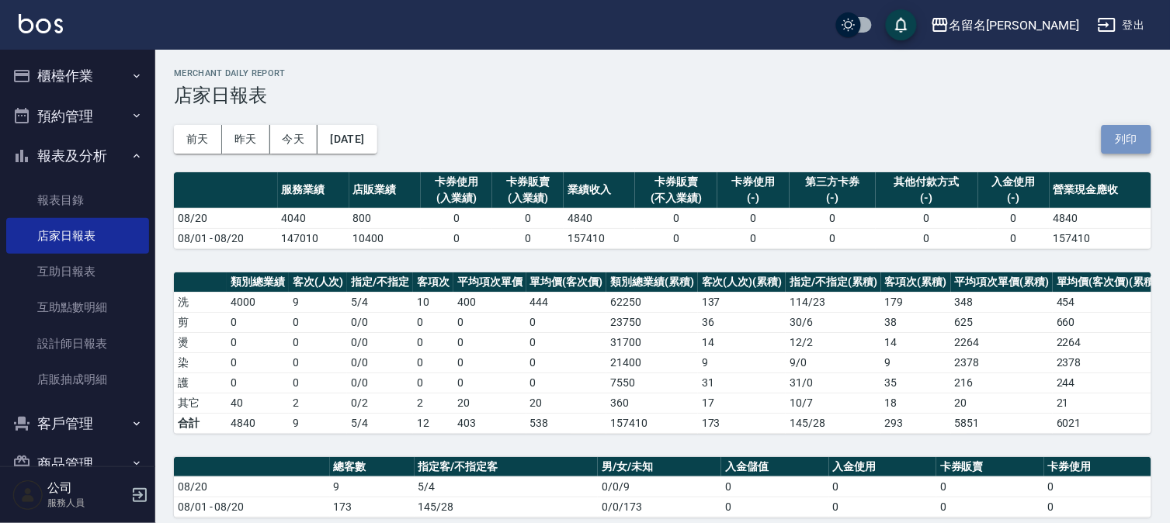
click at [1135, 134] on button "列印" at bounding box center [1126, 139] width 50 height 29
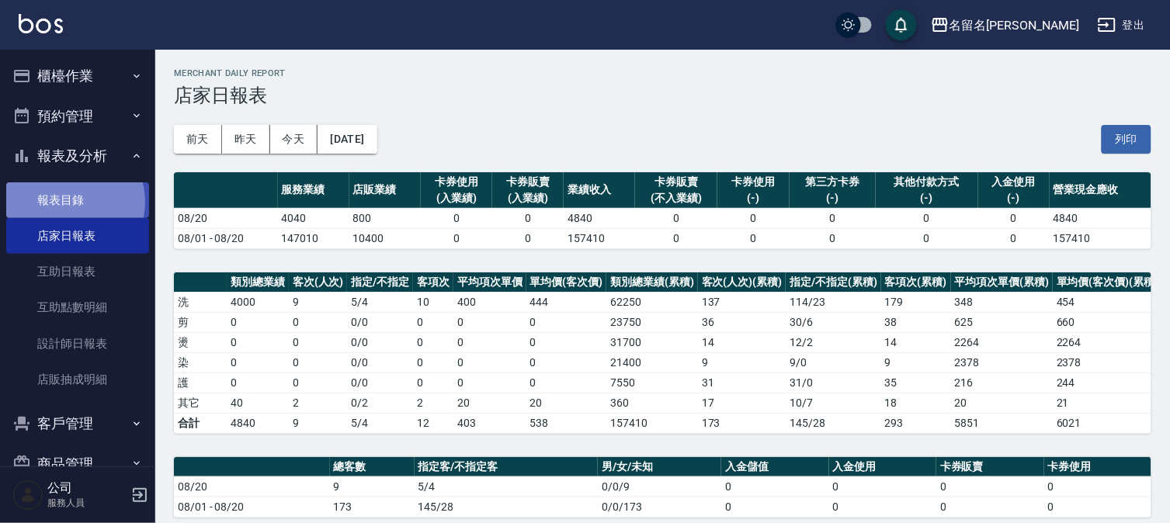
click at [67, 202] on link "報表目錄" at bounding box center [77, 200] width 143 height 36
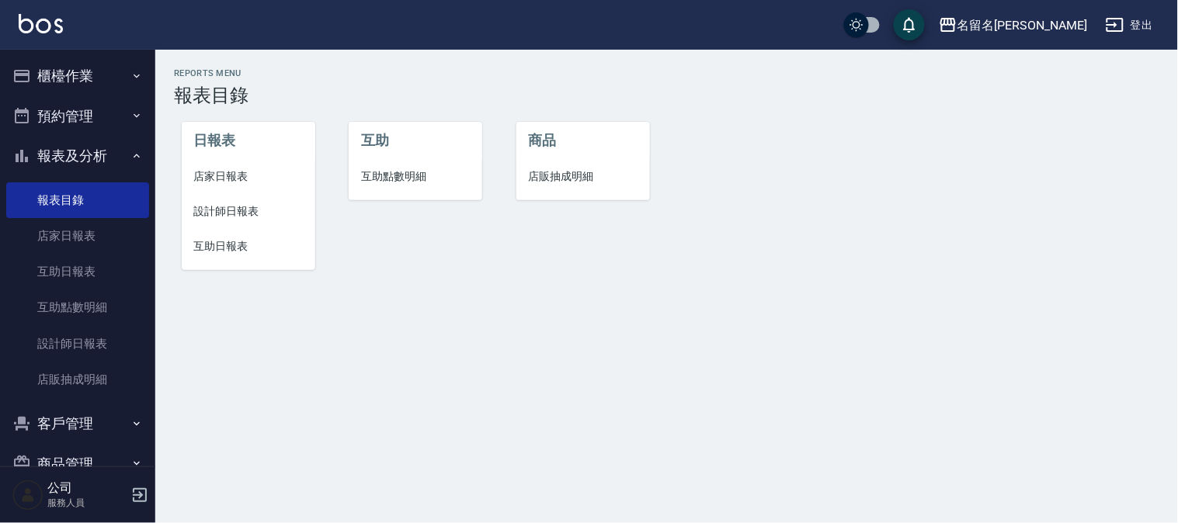
click at [227, 212] on span "設計師日報表" at bounding box center [248, 211] width 109 height 16
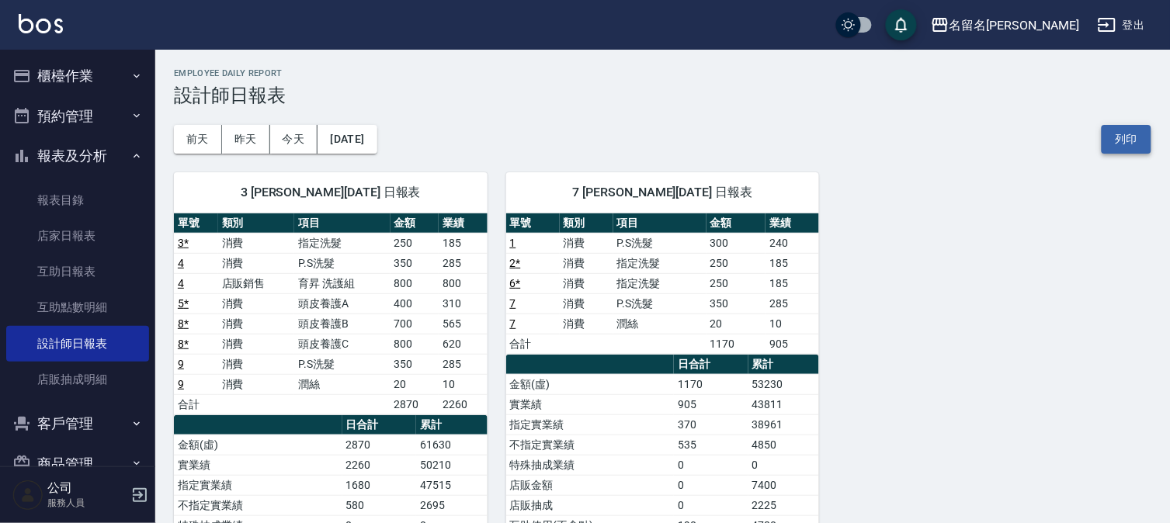
click at [1129, 137] on button "列印" at bounding box center [1126, 139] width 50 height 29
click at [1119, 134] on button "列印" at bounding box center [1126, 139] width 50 height 29
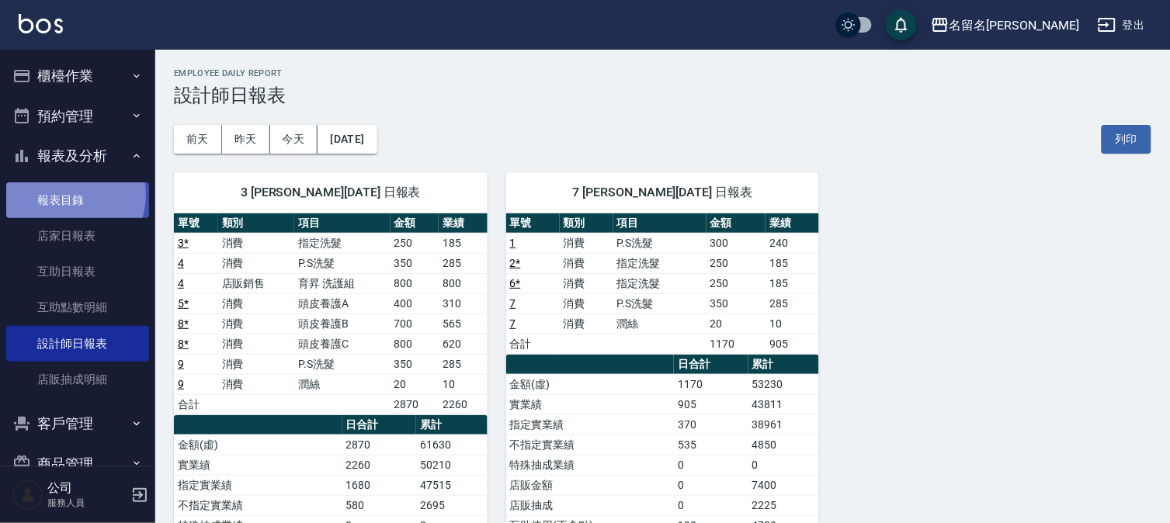
click at [64, 194] on link "報表目錄" at bounding box center [77, 200] width 143 height 36
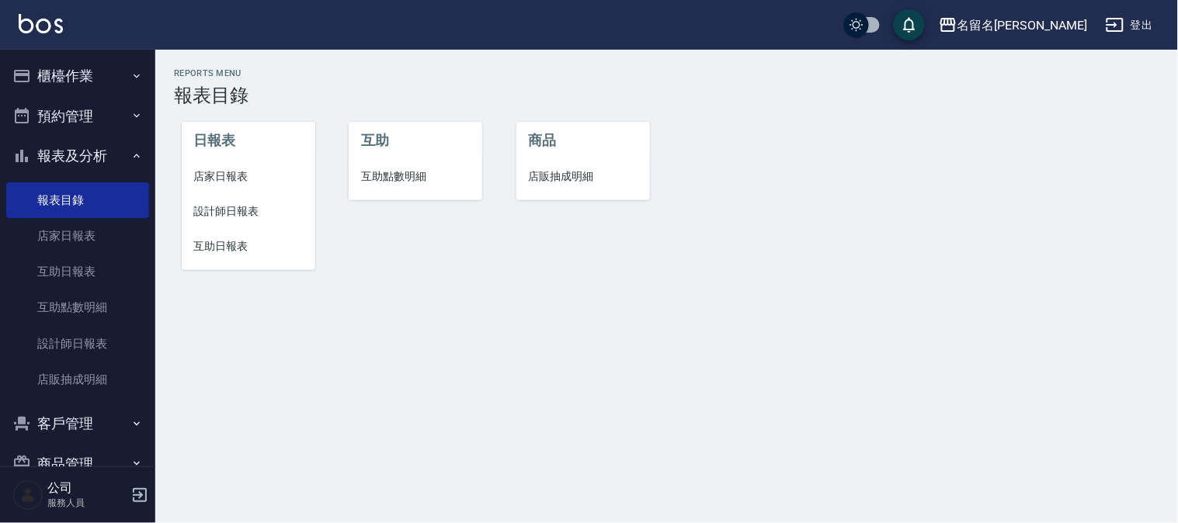
click at [241, 238] on span "互助日報表" at bounding box center [248, 246] width 109 height 16
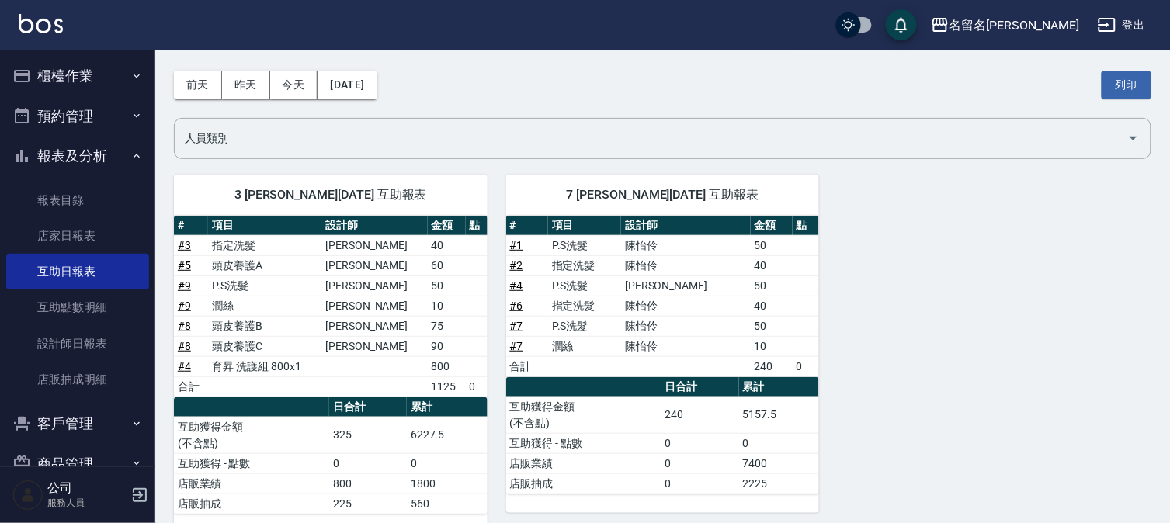
scroll to position [83, 0]
